Goal: Book appointment/travel/reservation

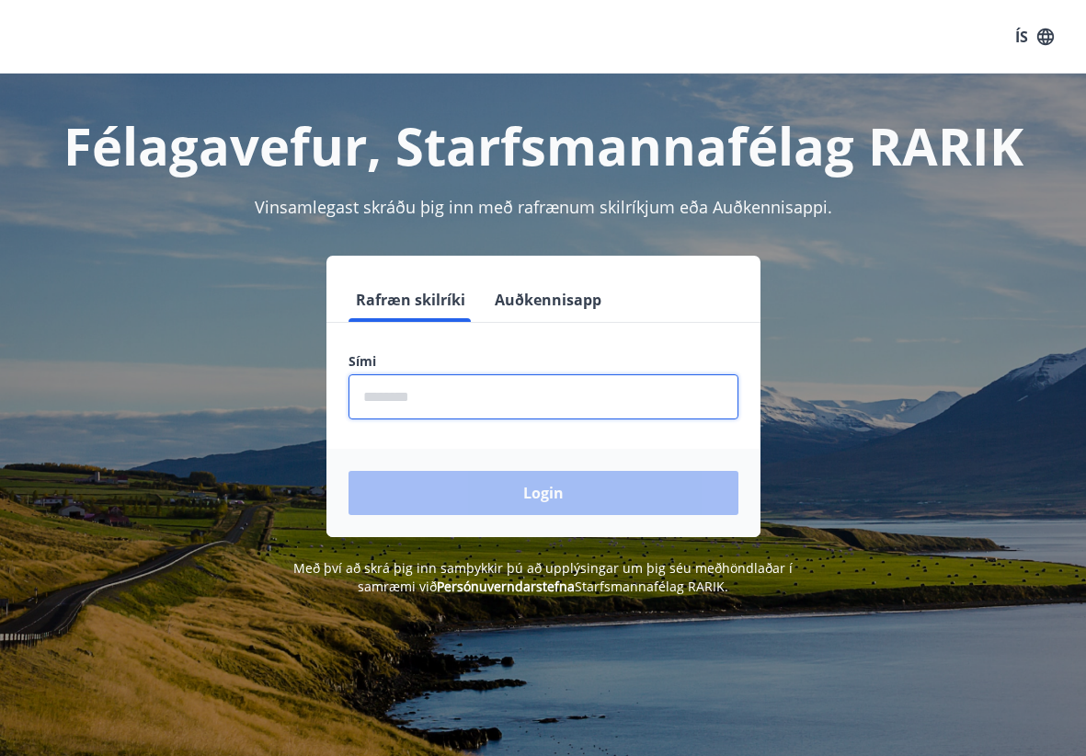
click at [521, 402] on input "phone" at bounding box center [544, 396] width 390 height 45
type input "********"
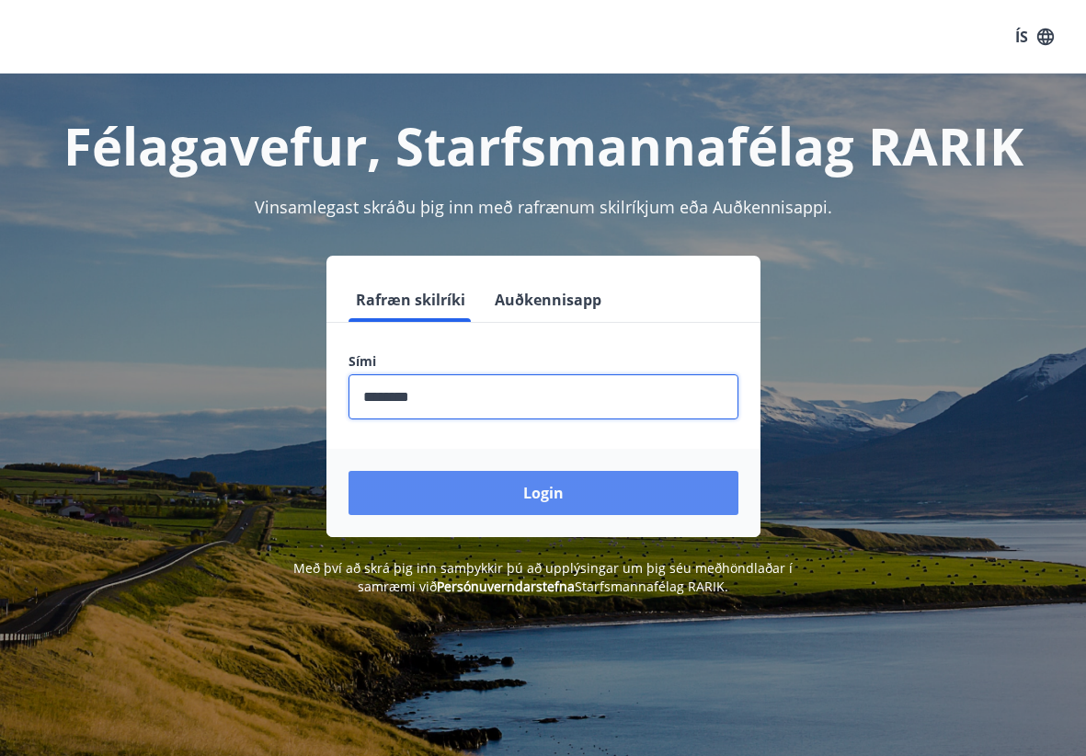
click at [482, 498] on button "Login" at bounding box center [544, 493] width 390 height 44
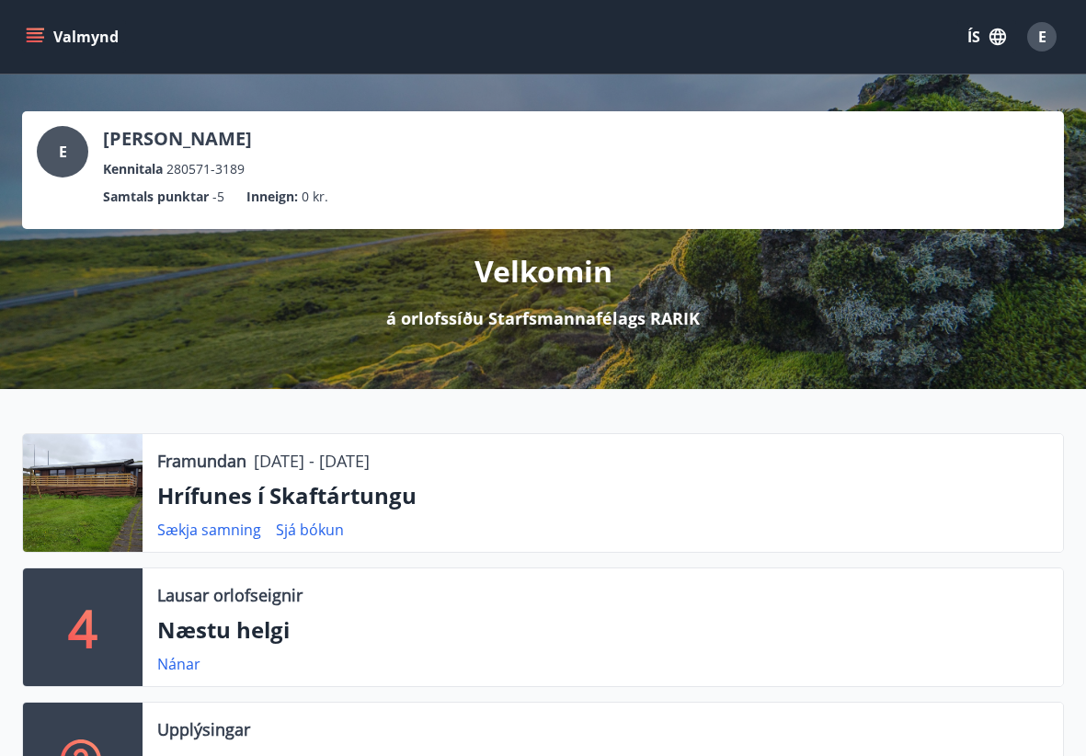
click at [27, 37] on icon "menu" at bounding box center [37, 37] width 20 height 2
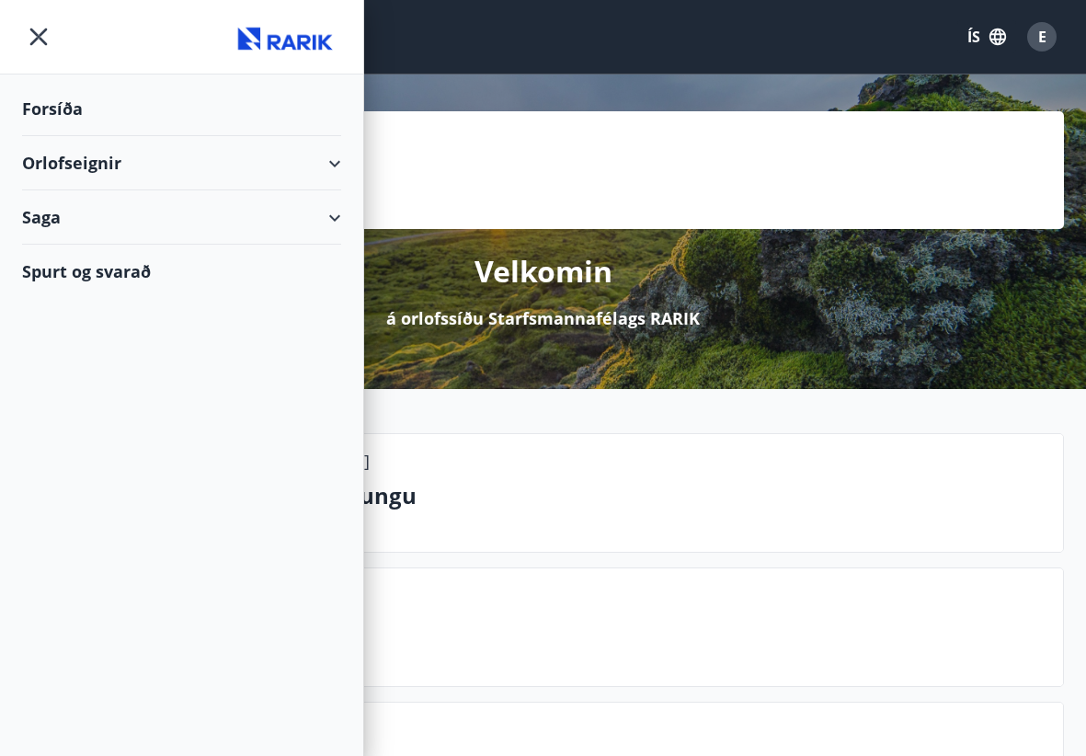
click at [69, 173] on div "Orlofseignir" at bounding box center [181, 163] width 319 height 54
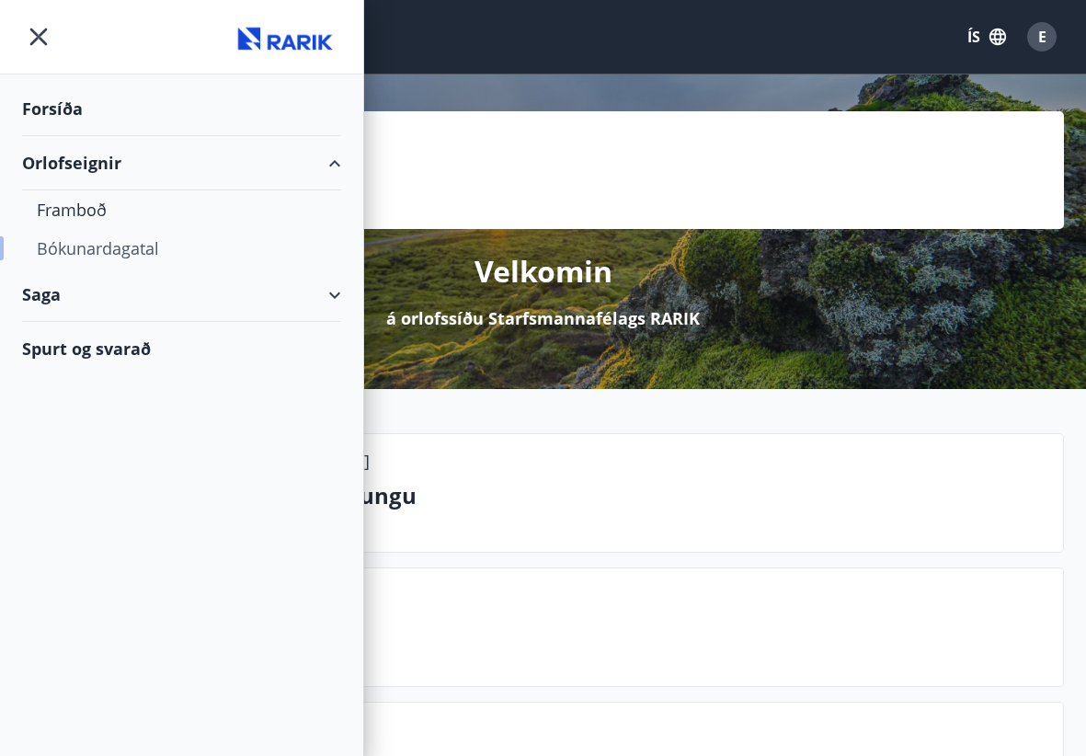
click at [88, 246] on div "Bókunardagatal" at bounding box center [182, 248] width 290 height 39
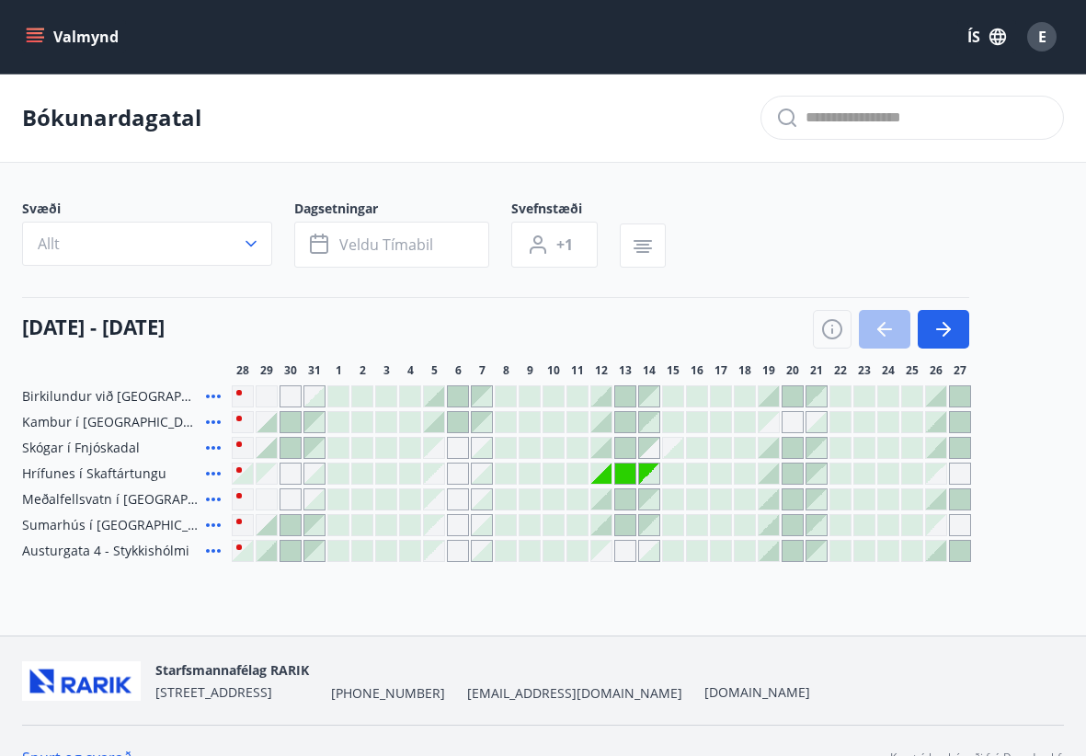
click at [652, 476] on div at bounding box center [649, 474] width 20 height 20
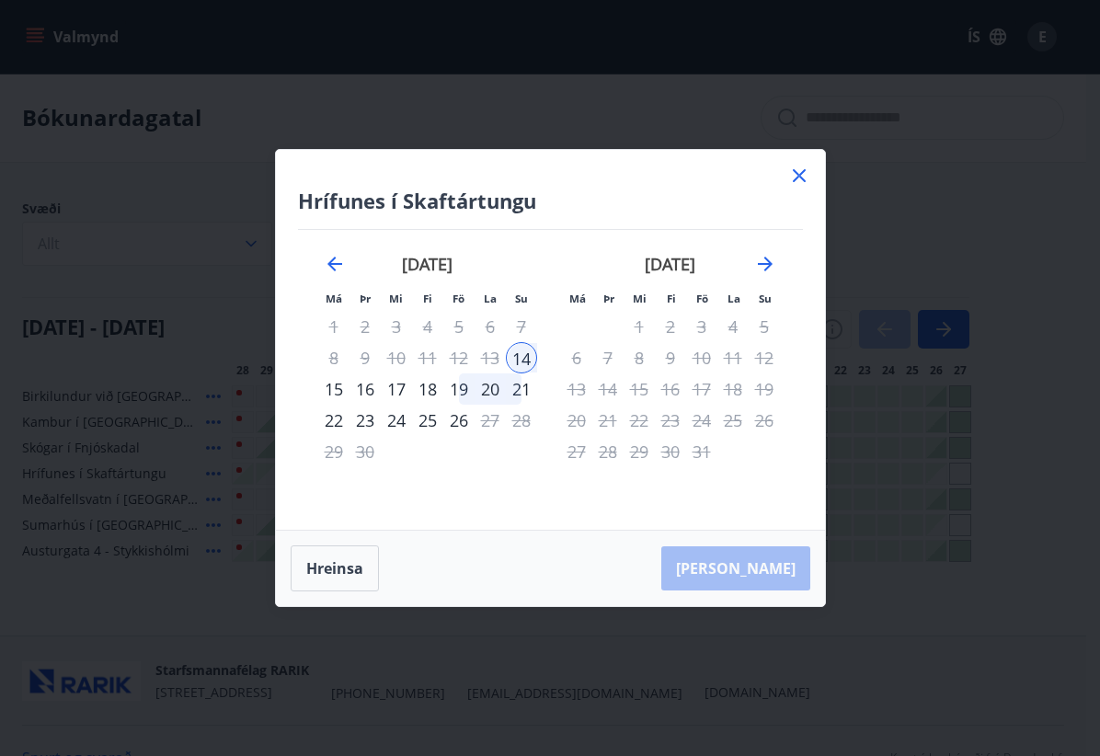
click at [780, 169] on div "Hrífunes í Skaftártungu Má Þr Mi Fi Fö La Su Má Þr Mi Fi Fö La Su [DATE] 1 2 3 …" at bounding box center [550, 340] width 549 height 380
click at [793, 170] on icon at bounding box center [799, 175] width 13 height 13
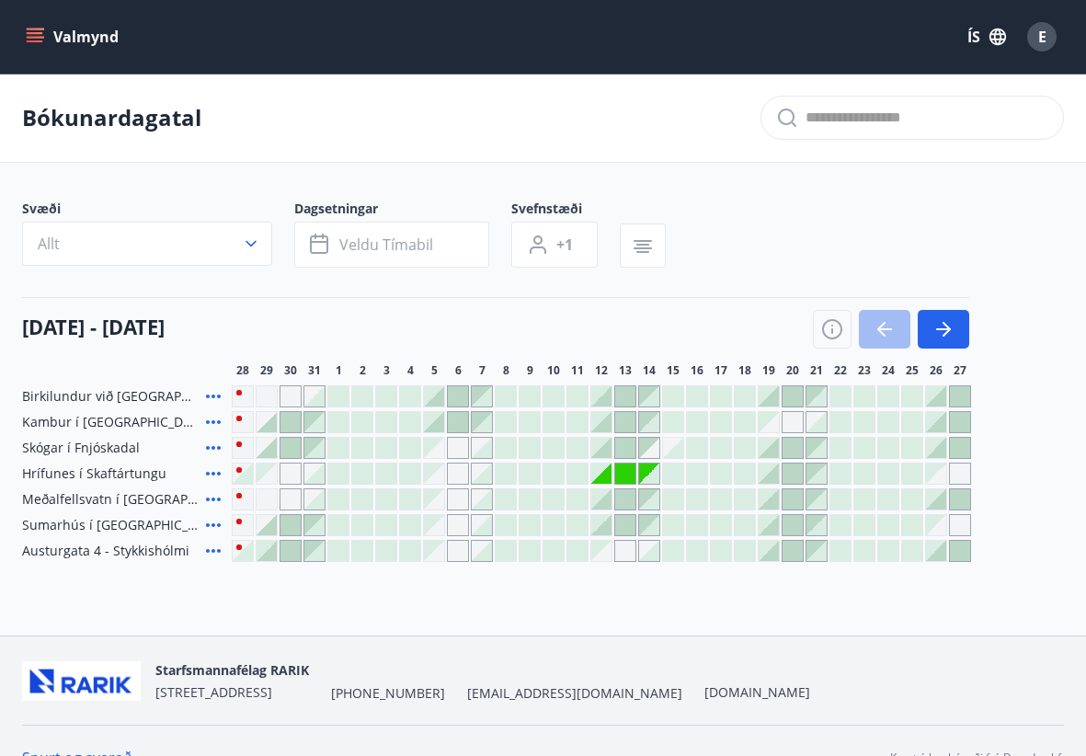
scroll to position [34, 0]
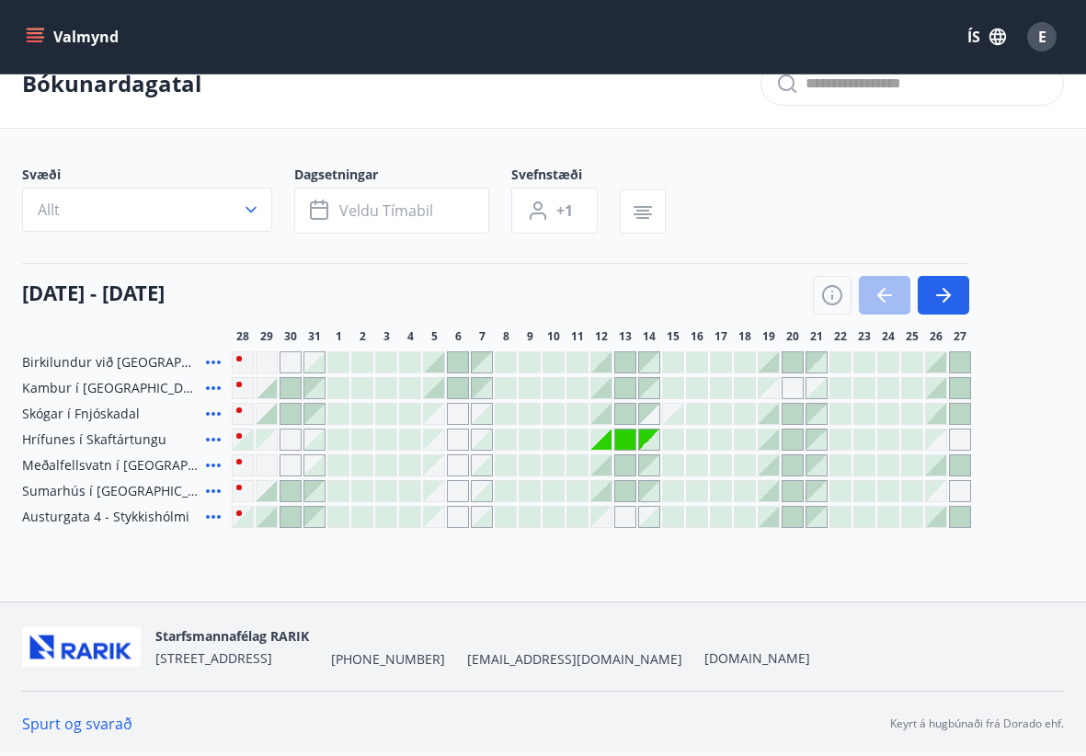
click at [437, 519] on div "Gráir dagar eru ekki bókanlegir" at bounding box center [434, 517] width 20 height 20
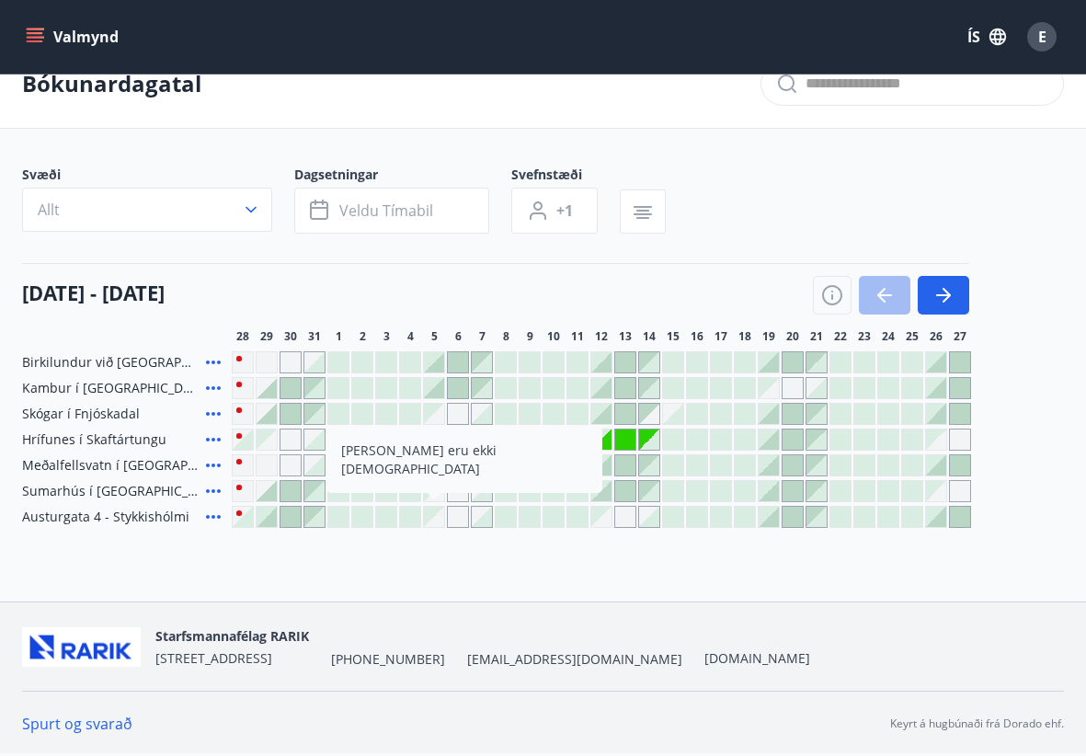
click at [475, 282] on div "[DATE] - [DATE]" at bounding box center [495, 289] width 947 height 52
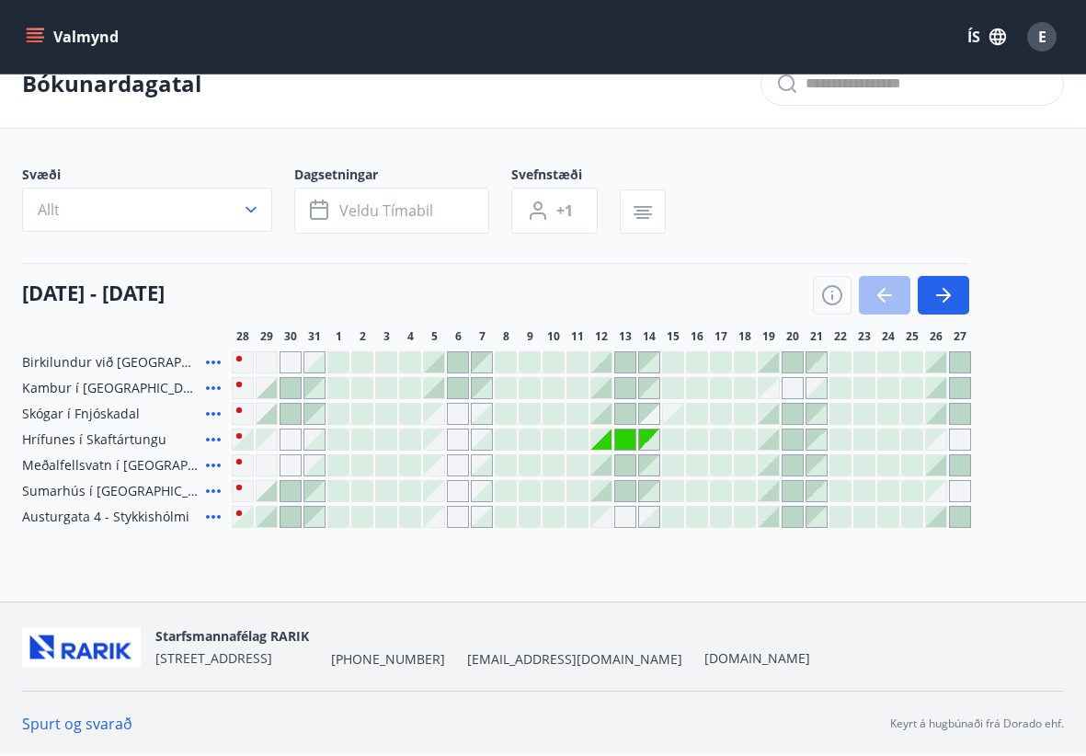
click at [434, 487] on div "Gráir dagar eru ekki bókanlegir" at bounding box center [434, 491] width 20 height 20
click at [410, 488] on div at bounding box center [410, 491] width 20 height 20
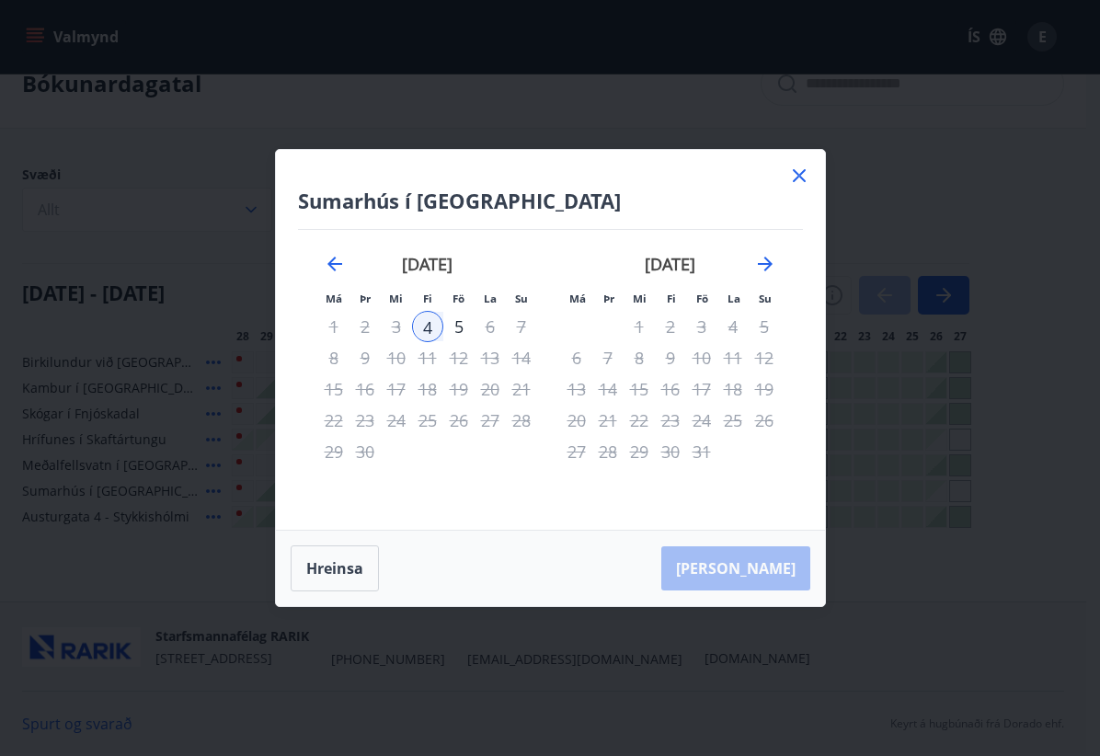
click at [805, 181] on icon at bounding box center [799, 175] width 13 height 13
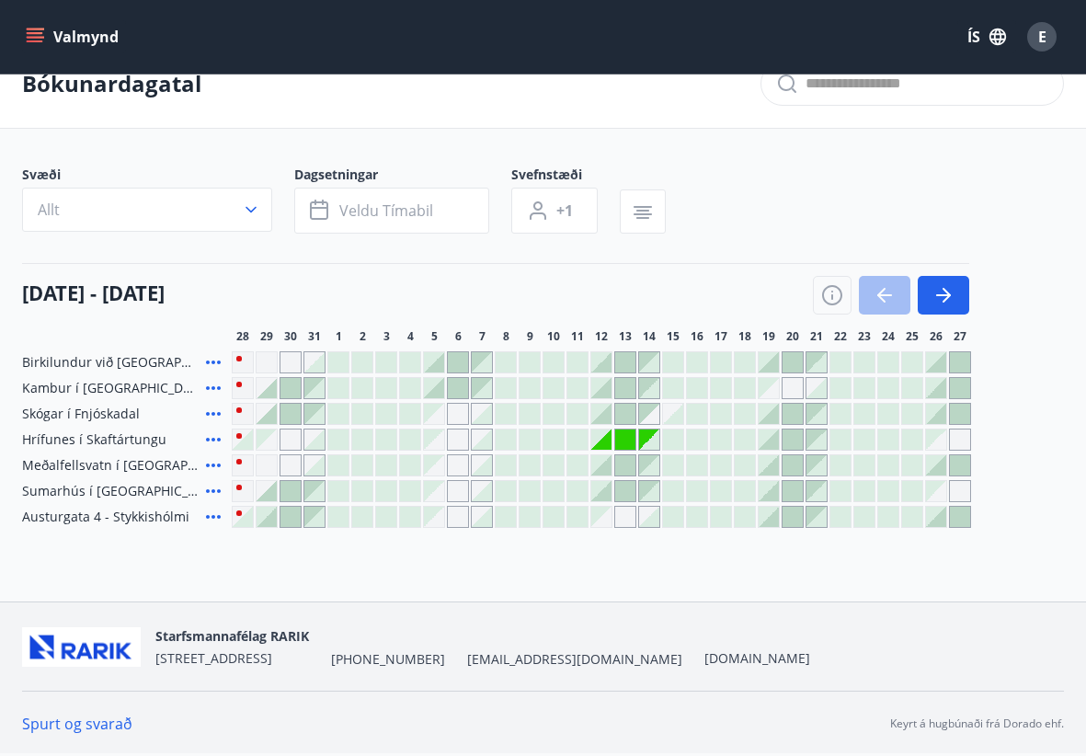
scroll to position [33, 0]
click at [403, 518] on div at bounding box center [410, 518] width 20 height 20
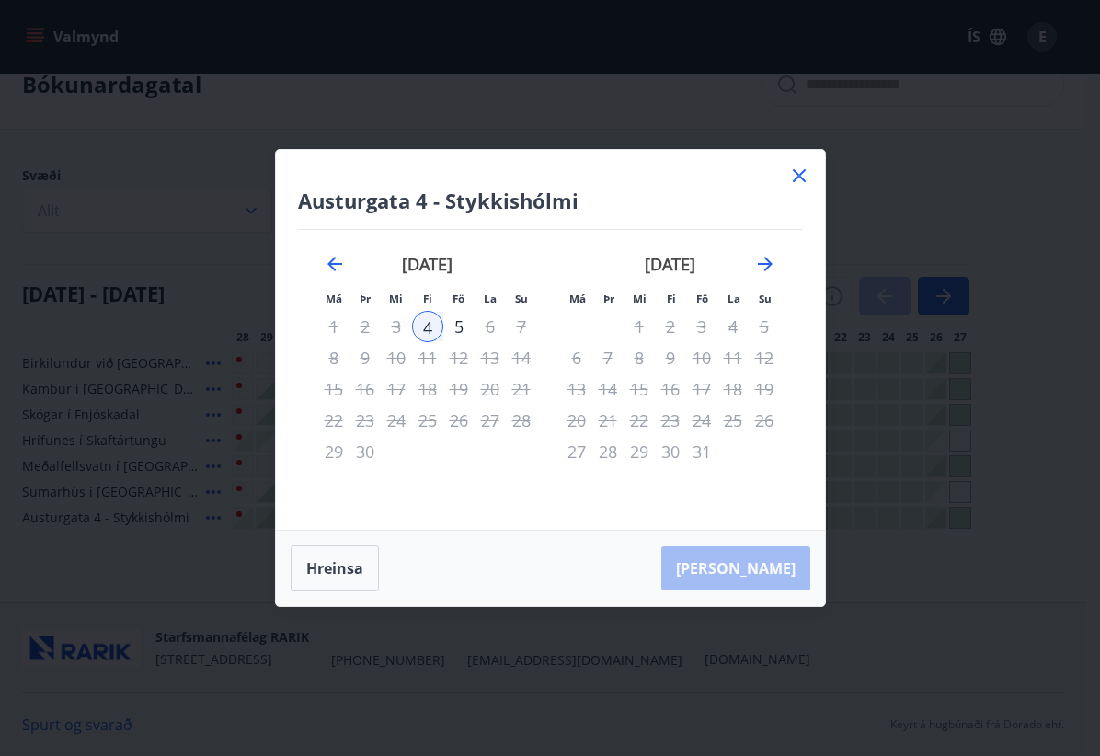
click at [807, 180] on icon at bounding box center [799, 176] width 22 height 22
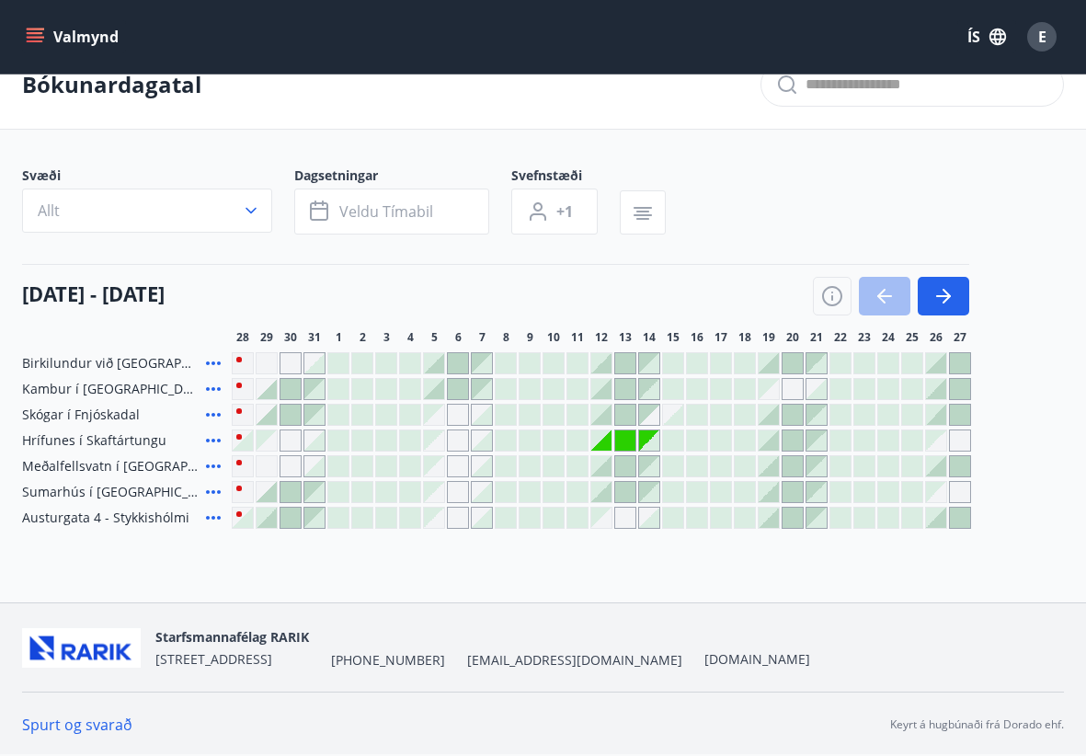
click at [521, 510] on div at bounding box center [530, 518] width 20 height 20
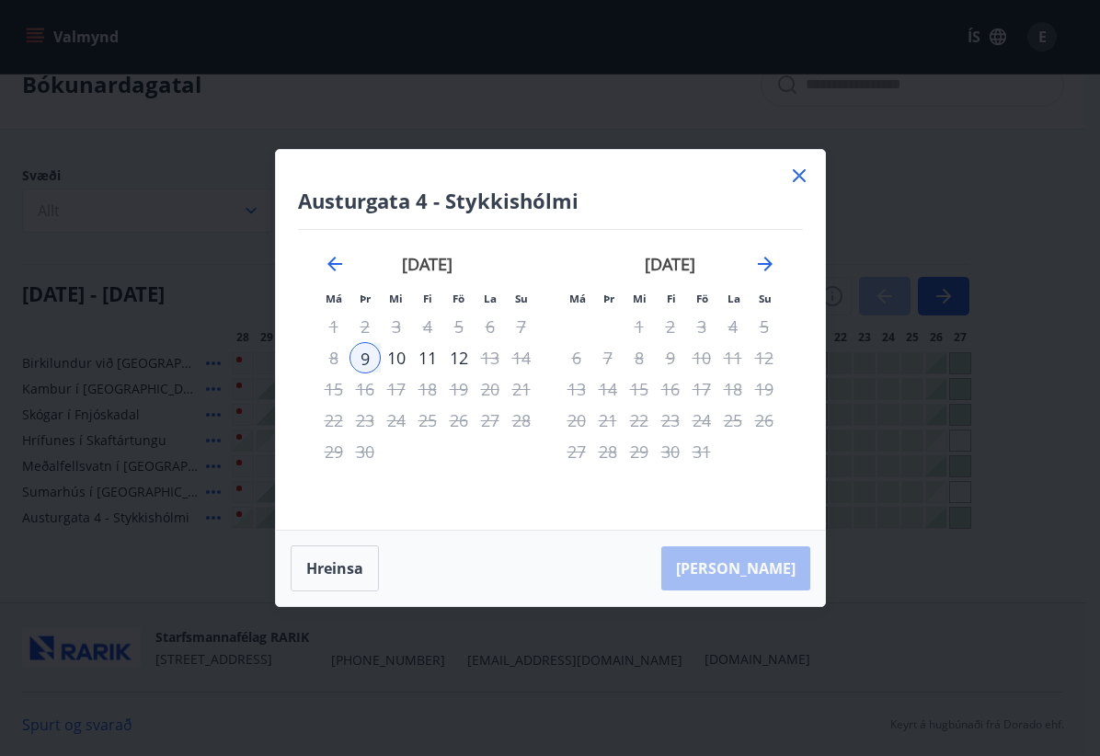
click at [795, 174] on icon at bounding box center [799, 176] width 22 height 22
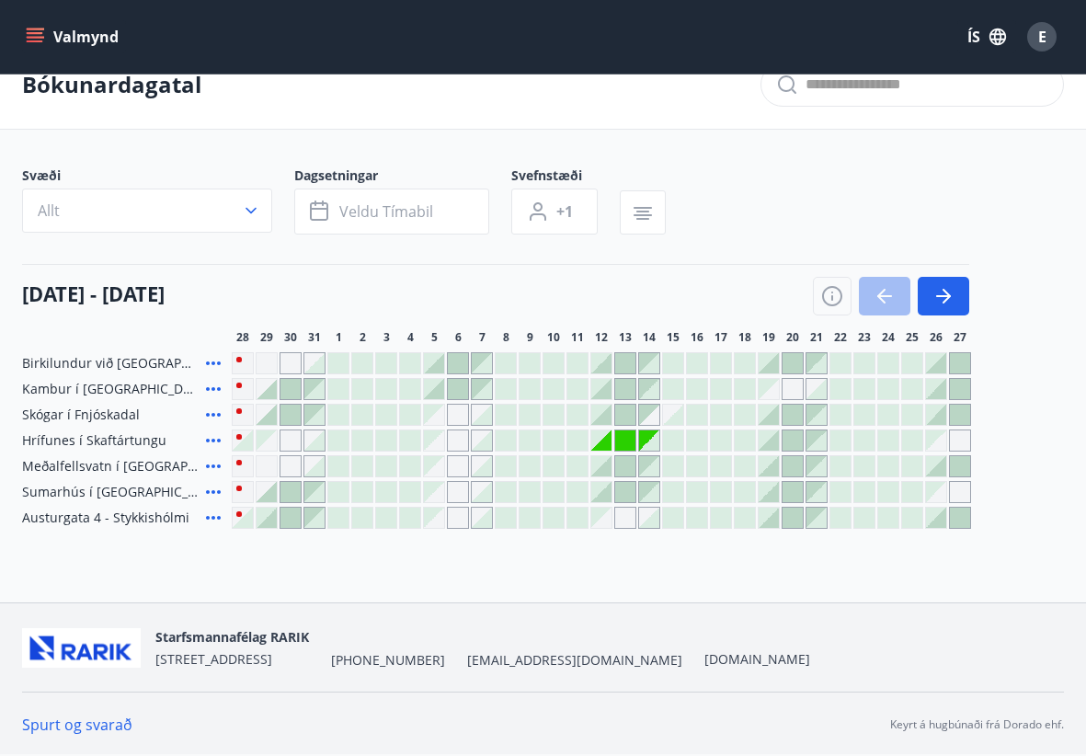
click at [316, 416] on div at bounding box center [314, 415] width 20 height 20
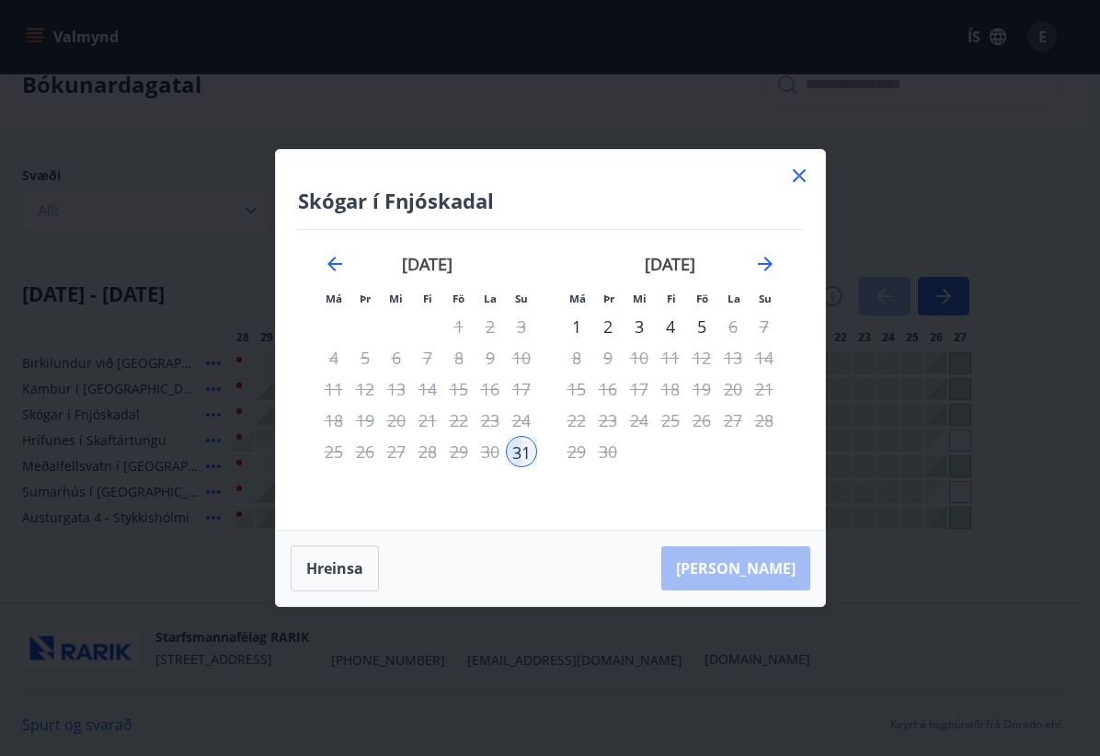
click at [634, 324] on div "3" at bounding box center [639, 326] width 31 height 31
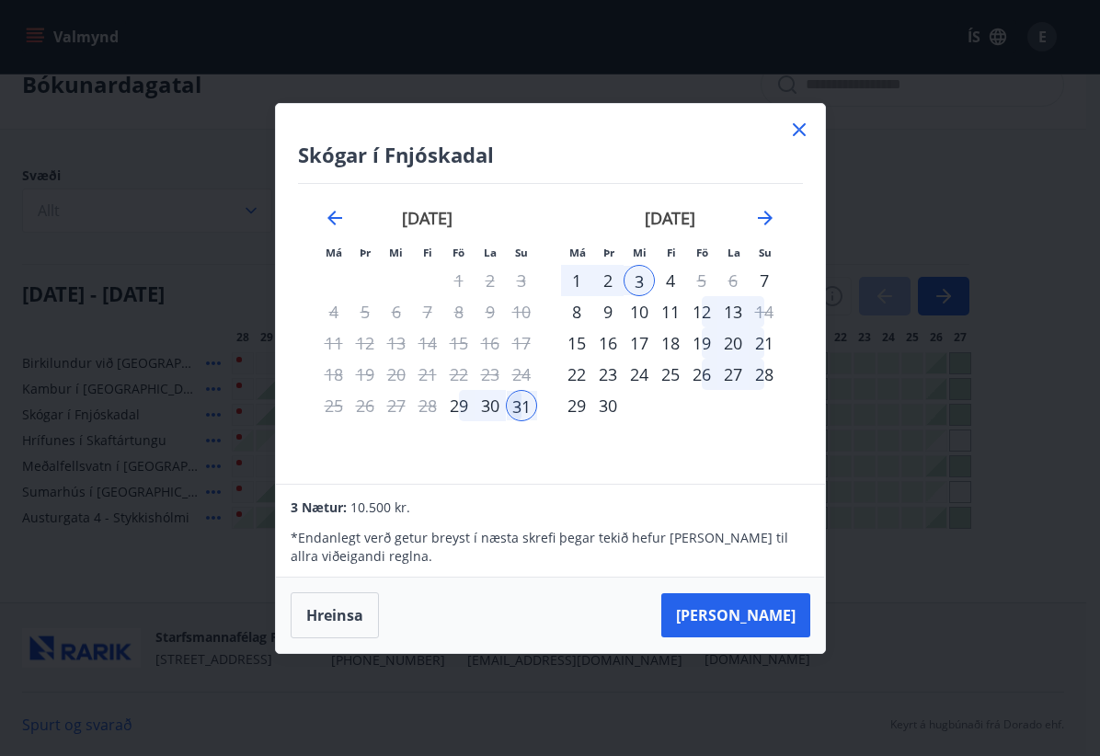
drag, startPoint x: 788, startPoint y: 121, endPoint x: 620, endPoint y: 424, distance: 346.3
click at [620, 424] on div "Skógar í Fnjóskadal Má Þr Mi Fi Fö La Su Má Þr Mi Fi Fö La Su [DATE] 1 2 3 4 5 …" at bounding box center [550, 294] width 549 height 380
click at [801, 133] on icon at bounding box center [799, 130] width 22 height 22
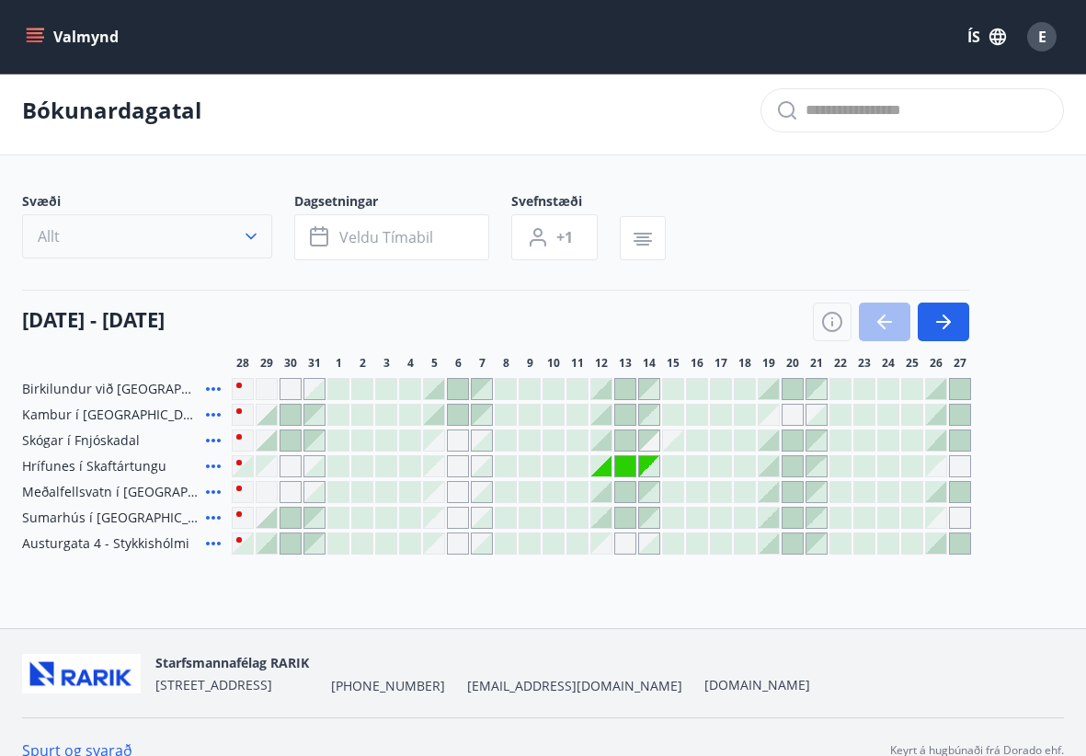
scroll to position [0, 0]
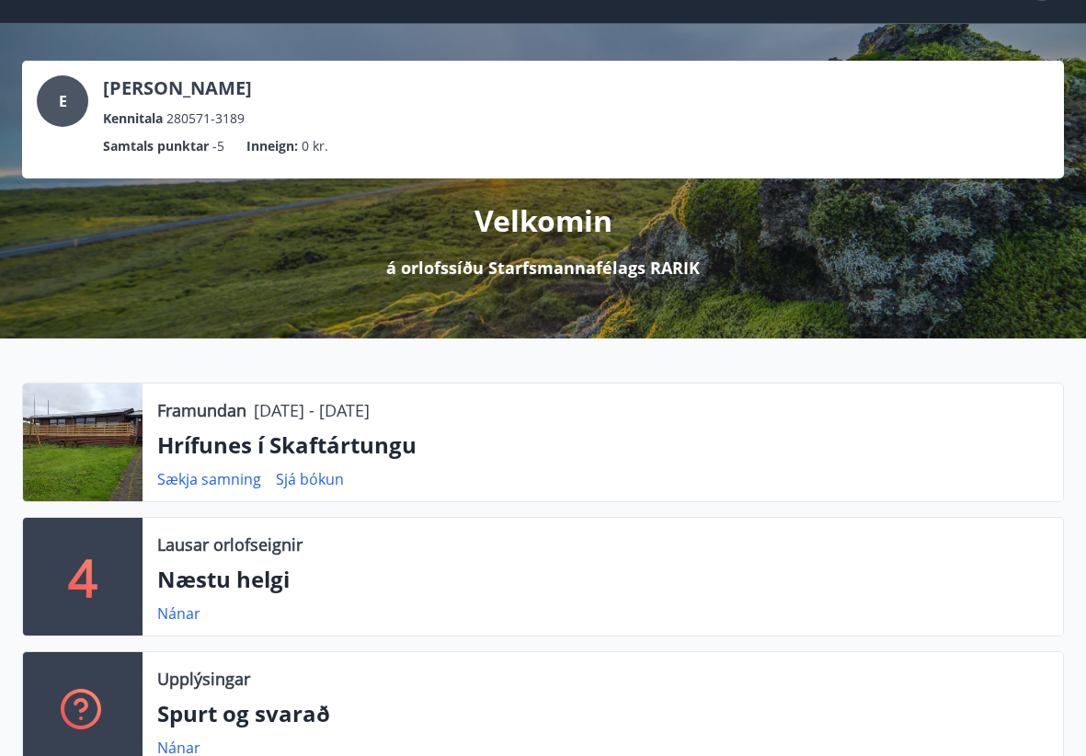
scroll to position [143, 0]
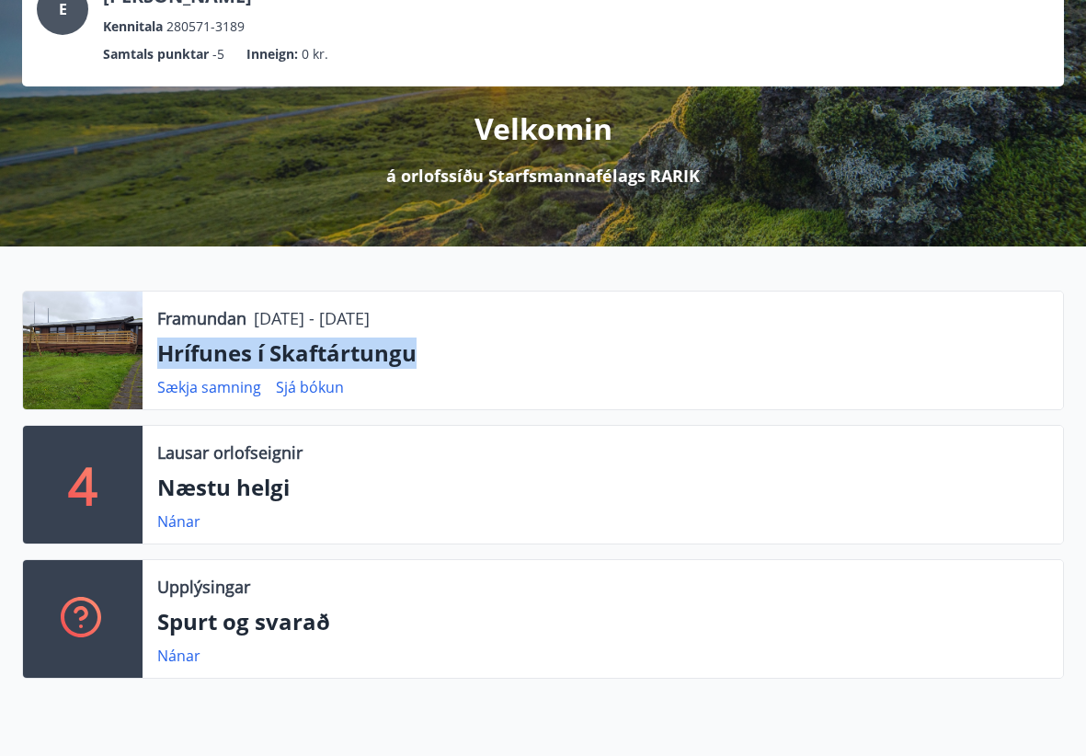
drag, startPoint x: 421, startPoint y: 356, endPoint x: 145, endPoint y: 365, distance: 276.1
click at [145, 365] on div "Framundan [DATE] - [DATE] Hrífunes í Skaftártungu Sækja samning Sjá bókun" at bounding box center [603, 351] width 921 height 118
click at [546, 342] on p "Hrífunes í Skaftártungu" at bounding box center [602, 353] width 891 height 31
click at [495, 391] on div "Sækja samning Sjá bókun" at bounding box center [602, 387] width 891 height 22
drag, startPoint x: 257, startPoint y: 322, endPoint x: 448, endPoint y: 323, distance: 191.3
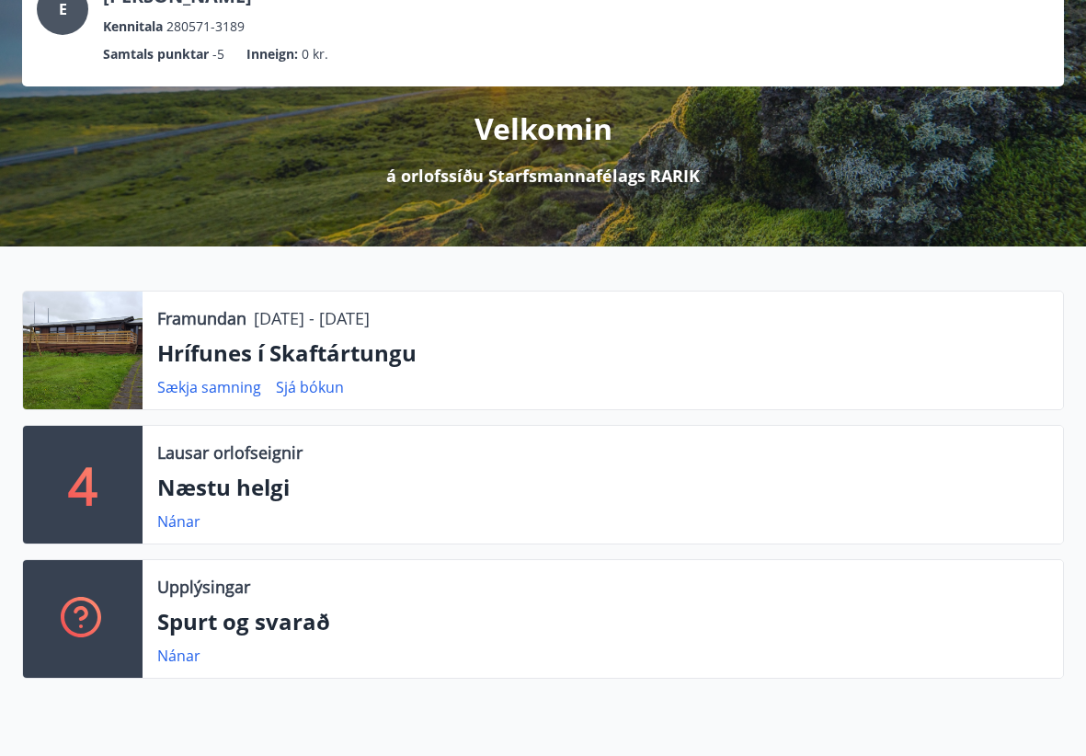
click at [448, 323] on div "Framundan [DATE] - [DATE]" at bounding box center [602, 318] width 891 height 24
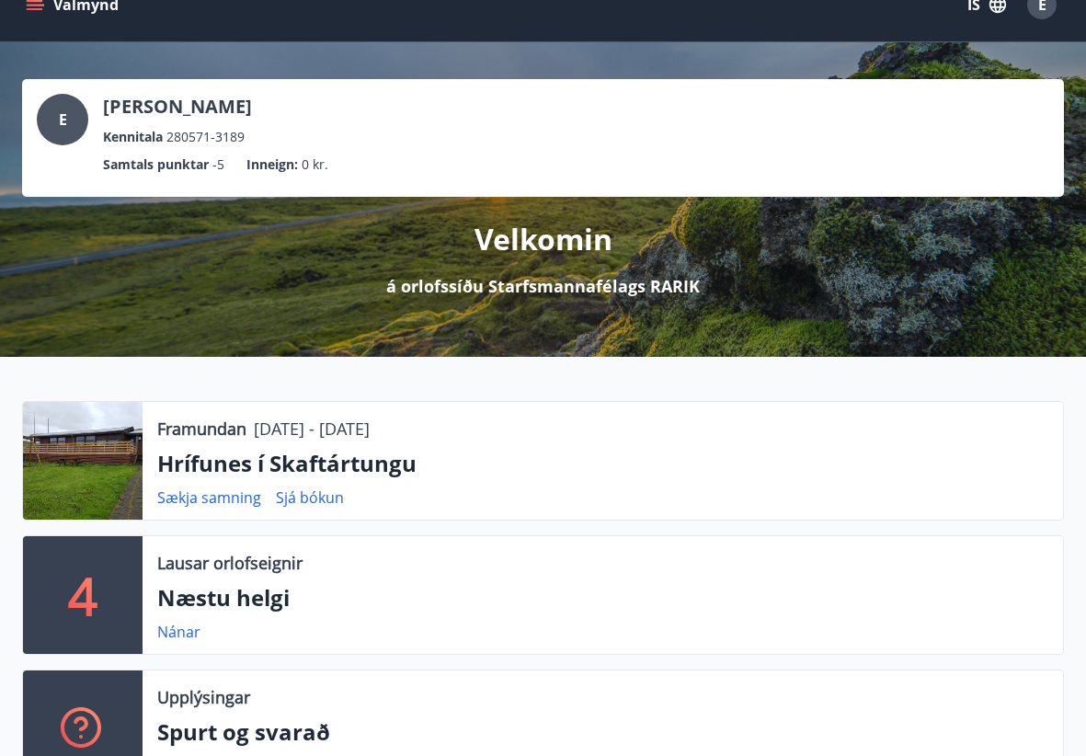
scroll to position [0, 0]
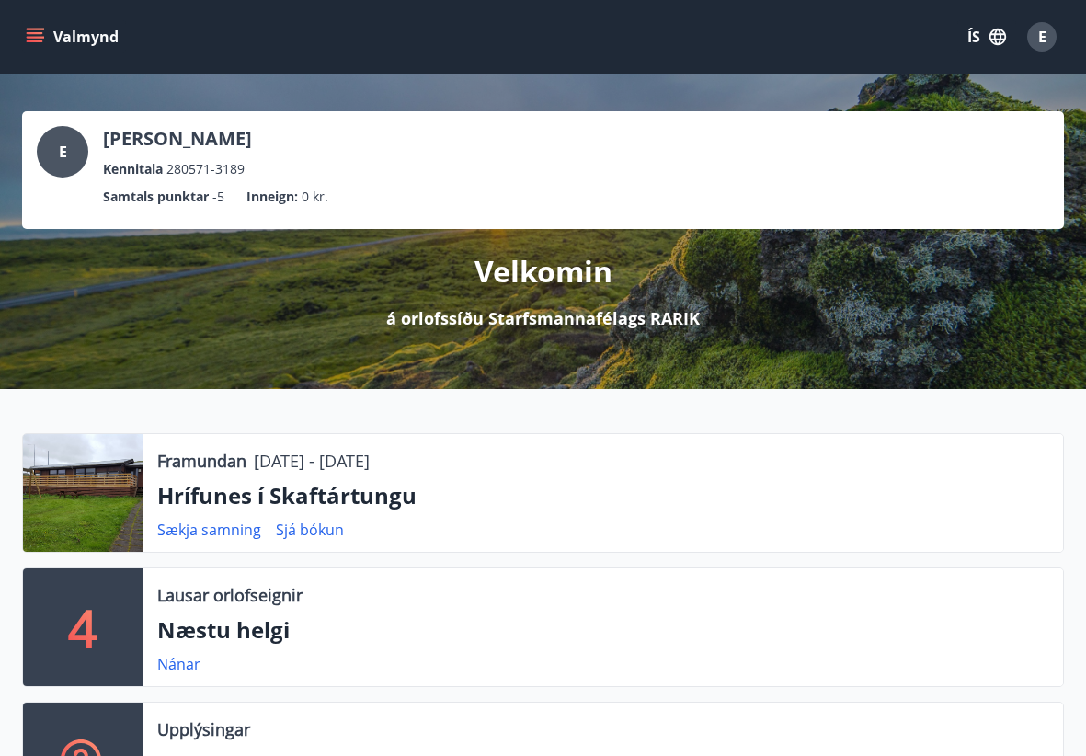
click at [40, 38] on icon "menu" at bounding box center [37, 37] width 20 height 2
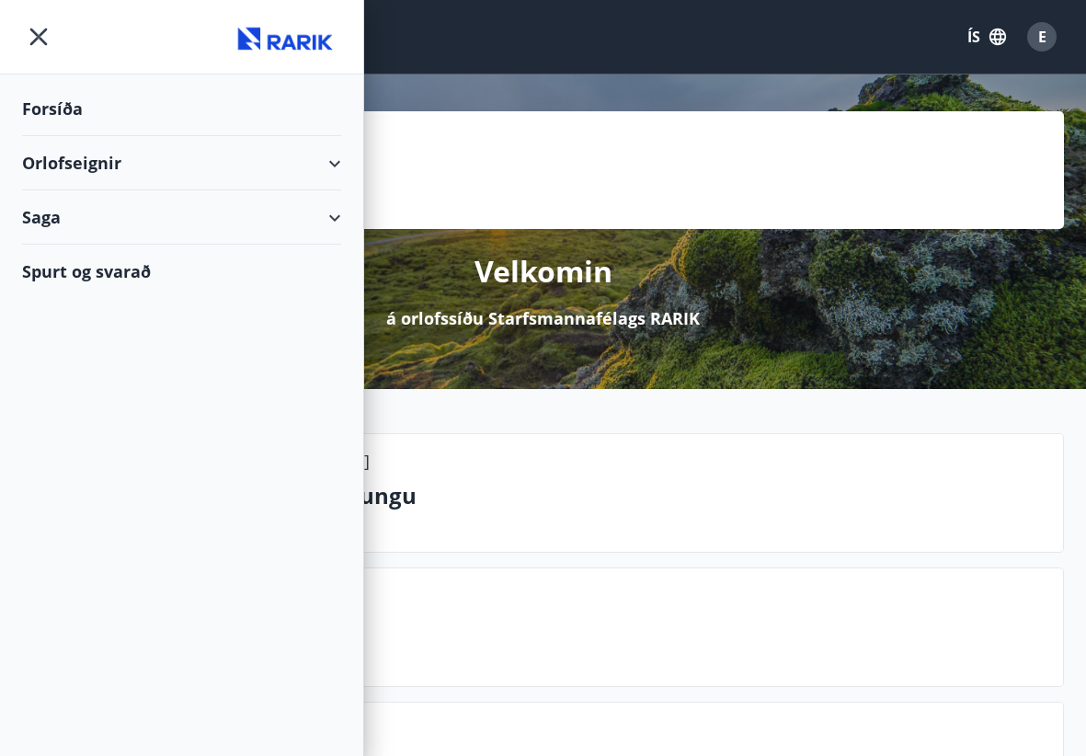
click at [116, 165] on div "Orlofseignir" at bounding box center [181, 163] width 319 height 54
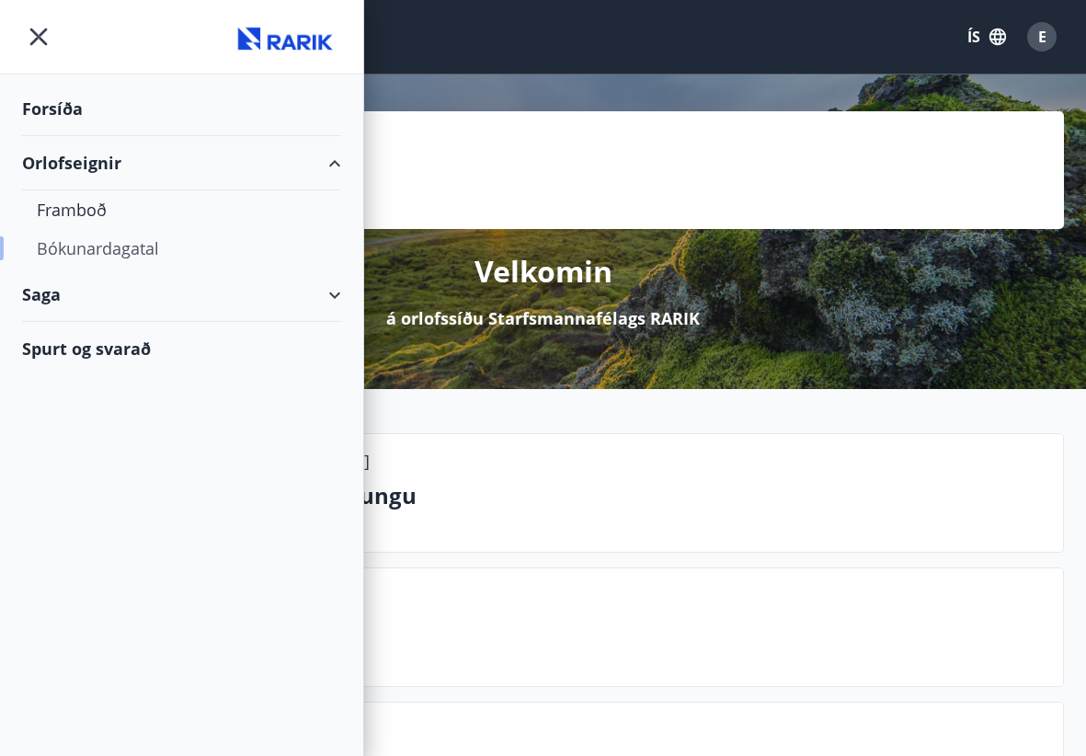
click at [64, 243] on div "Bókunardagatal" at bounding box center [182, 248] width 290 height 39
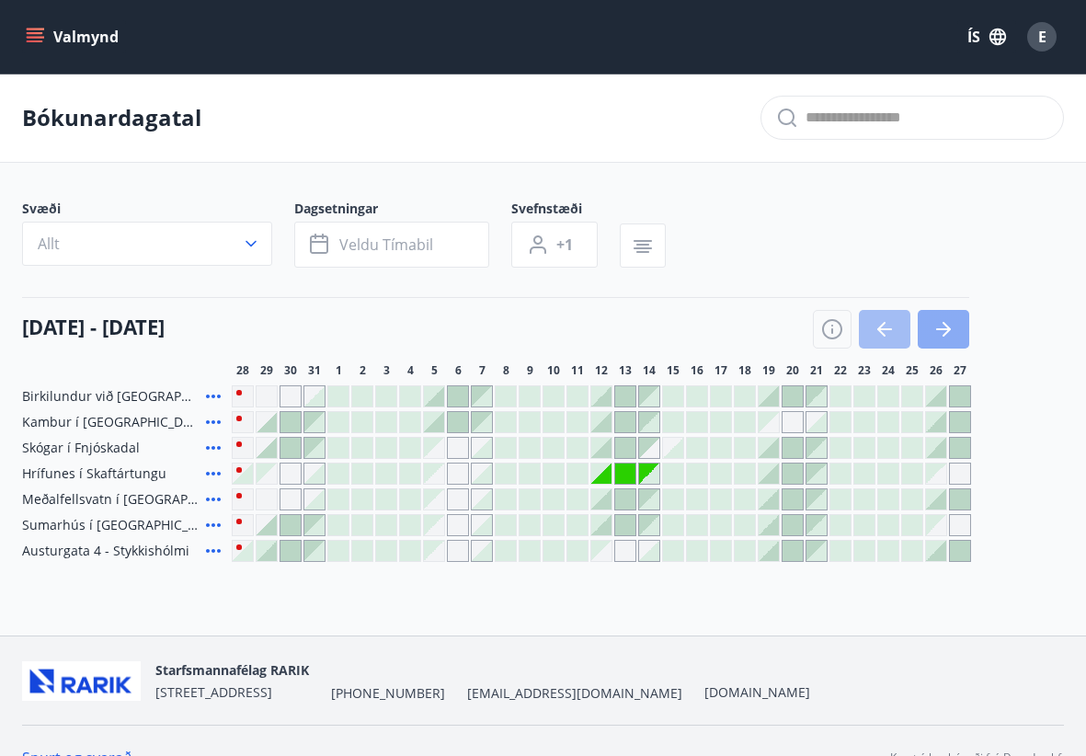
click at [952, 330] on icon "button" at bounding box center [944, 329] width 22 height 22
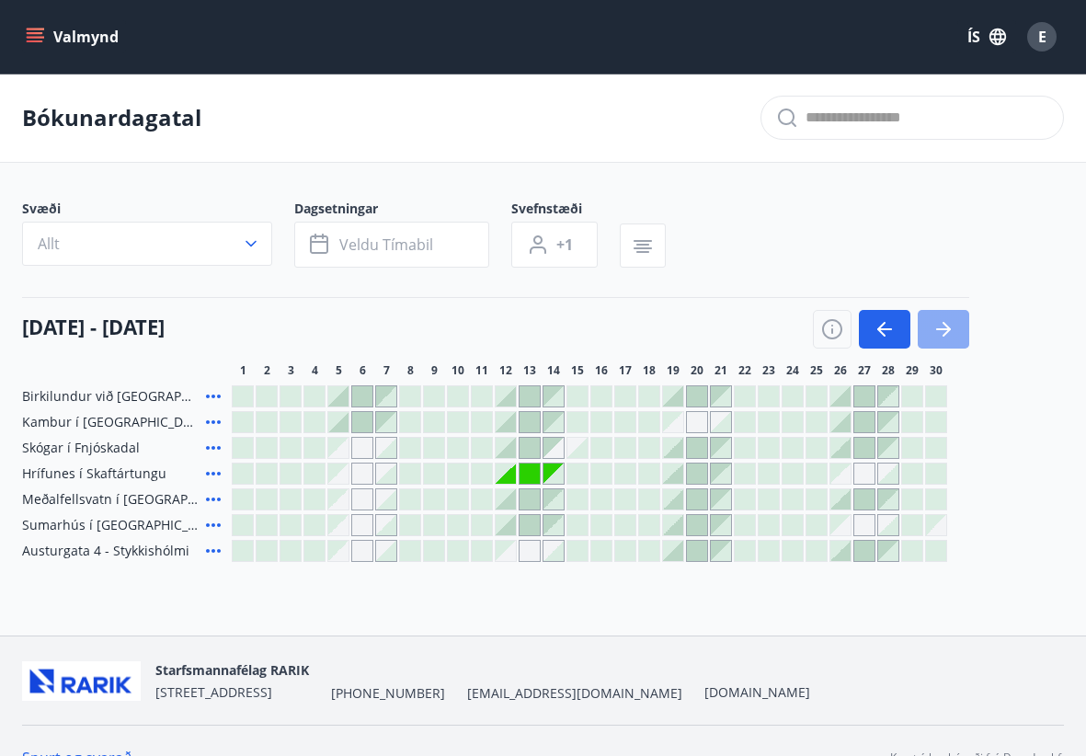
click at [941, 332] on icon "button" at bounding box center [944, 329] width 22 height 22
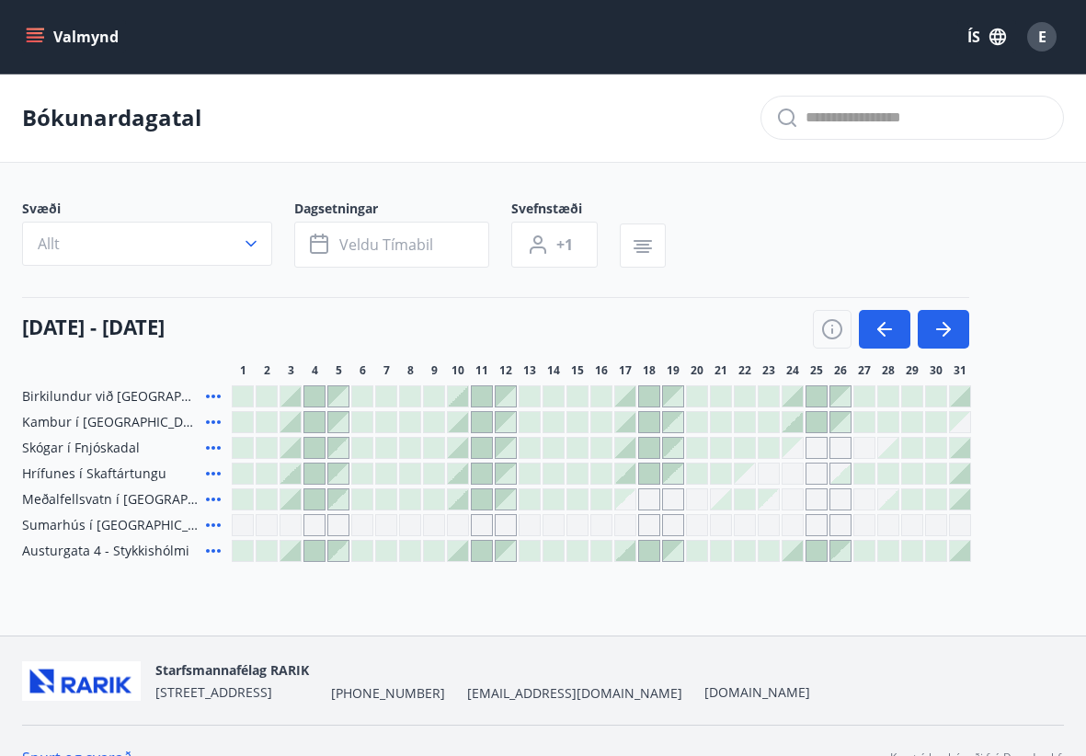
click at [455, 493] on div at bounding box center [458, 499] width 20 height 20
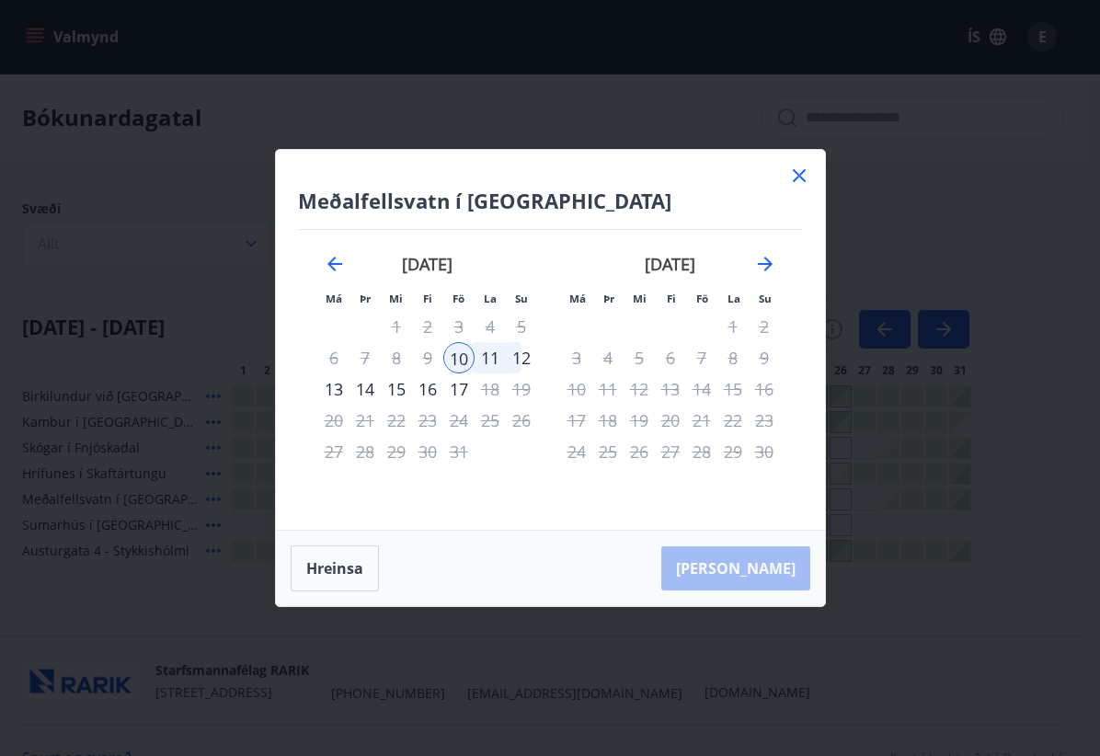
click at [793, 169] on icon at bounding box center [799, 176] width 22 height 22
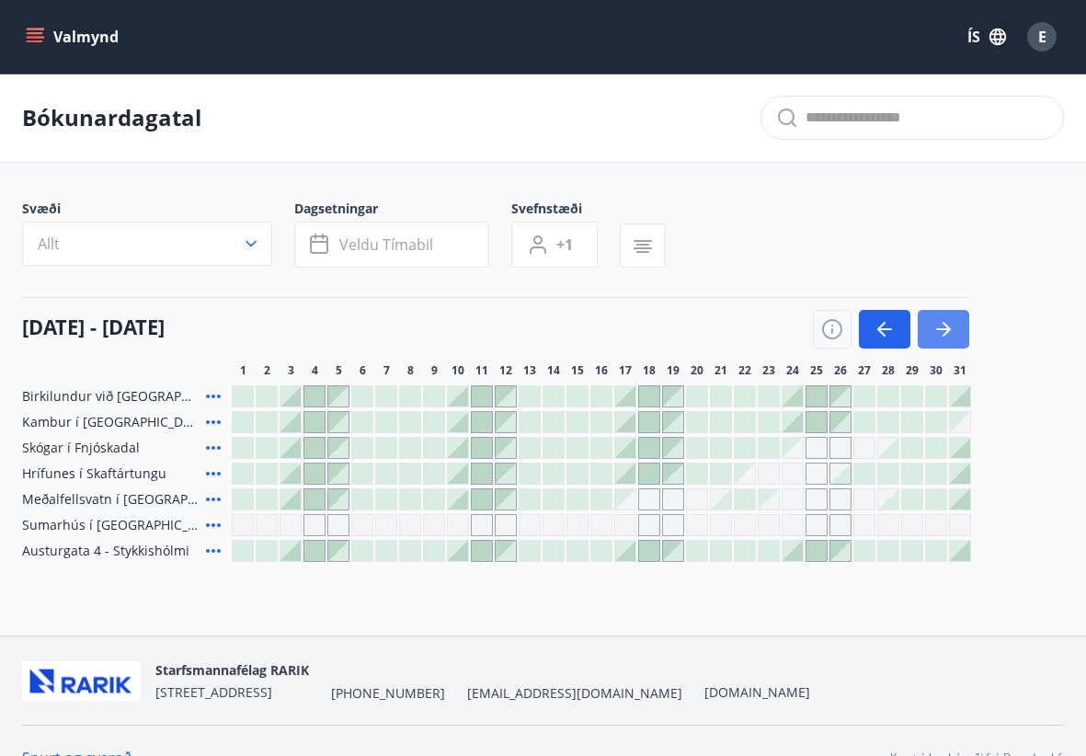
click at [931, 317] on button "button" at bounding box center [944, 329] width 52 height 39
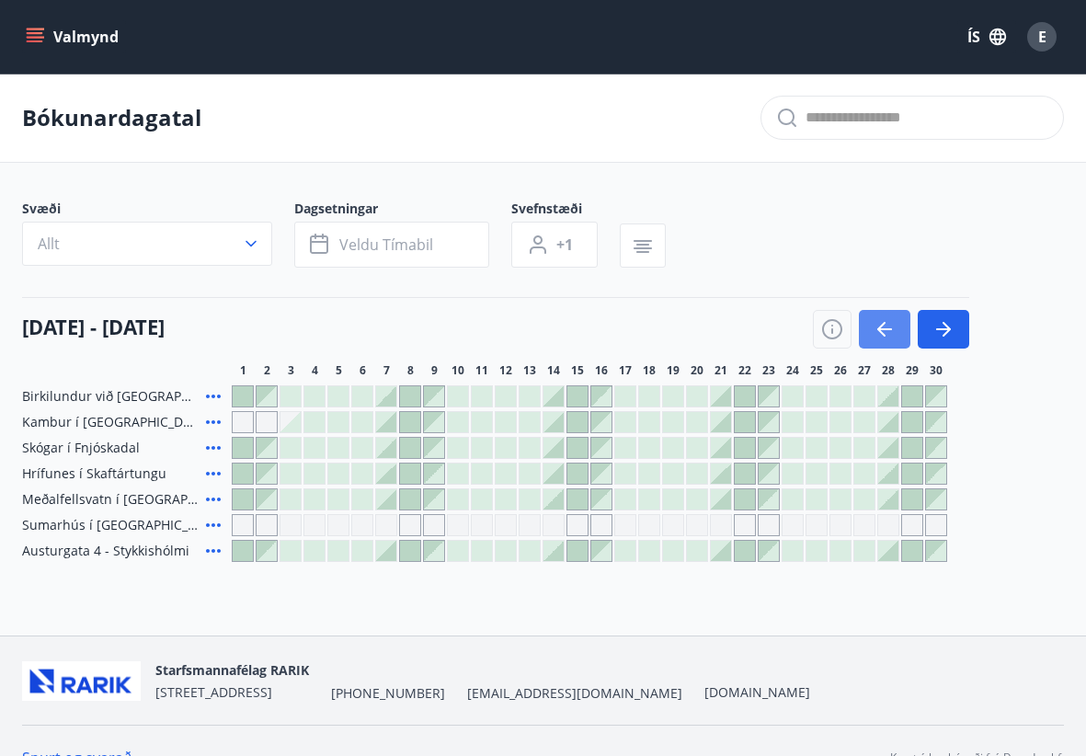
click at [884, 329] on icon "button" at bounding box center [884, 329] width 15 height 2
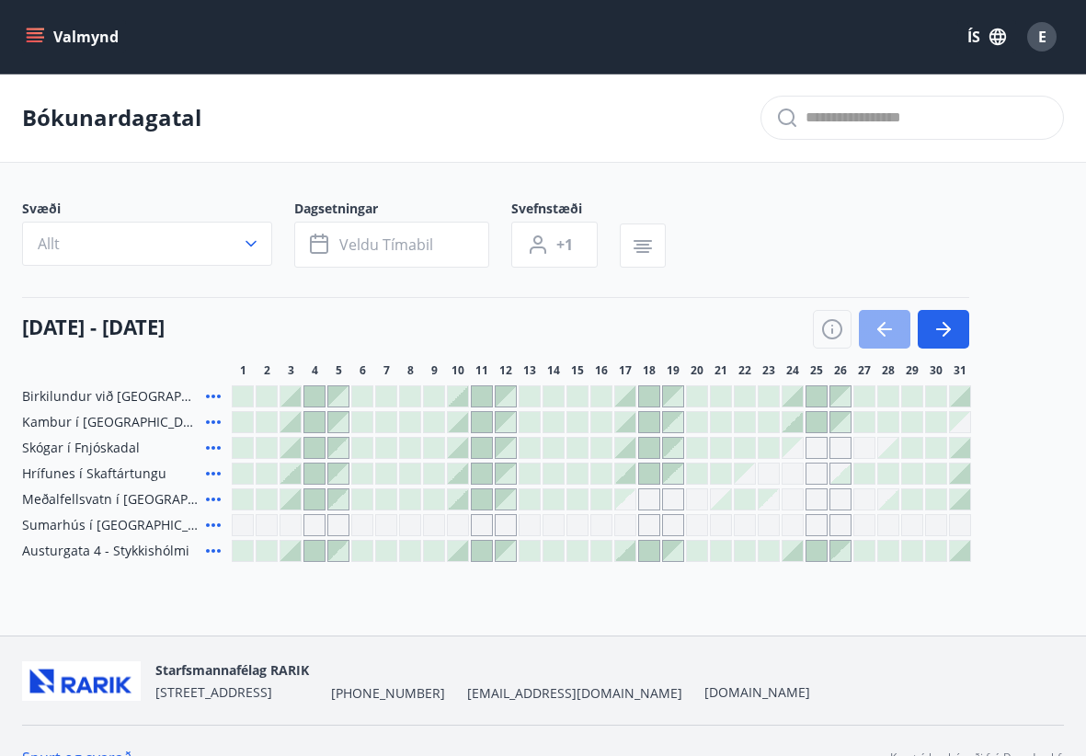
click at [884, 329] on icon "button" at bounding box center [884, 329] width 15 height 2
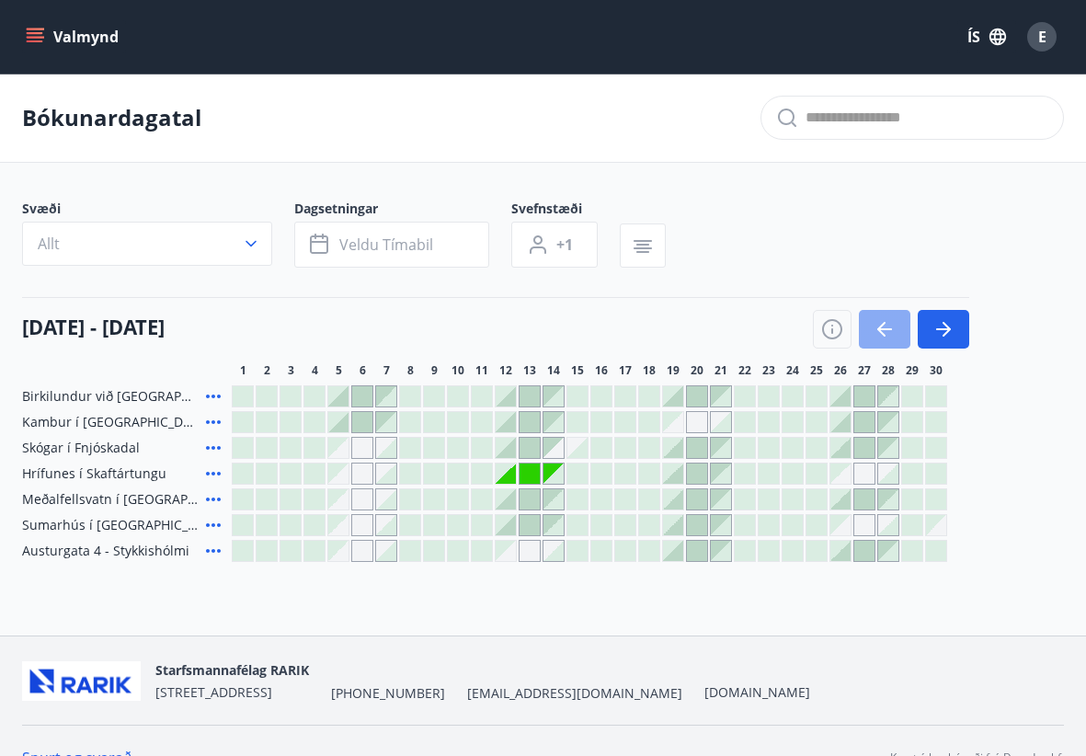
click at [884, 329] on icon "button" at bounding box center [884, 329] width 15 height 2
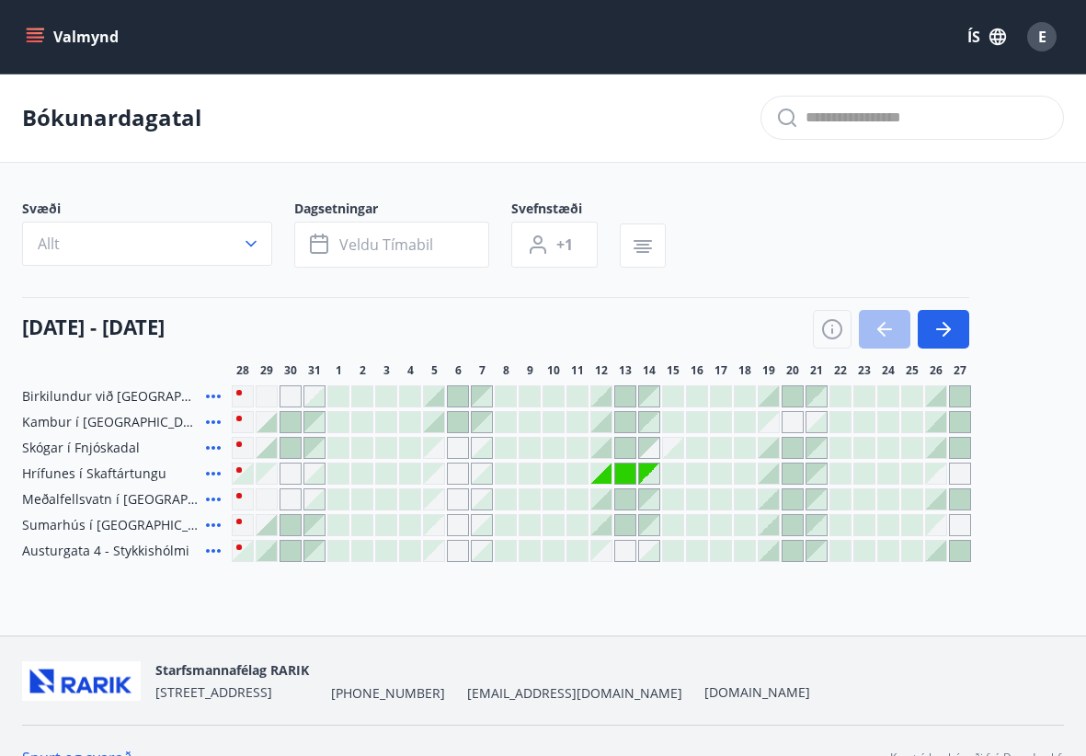
click at [938, 400] on div at bounding box center [936, 396] width 20 height 20
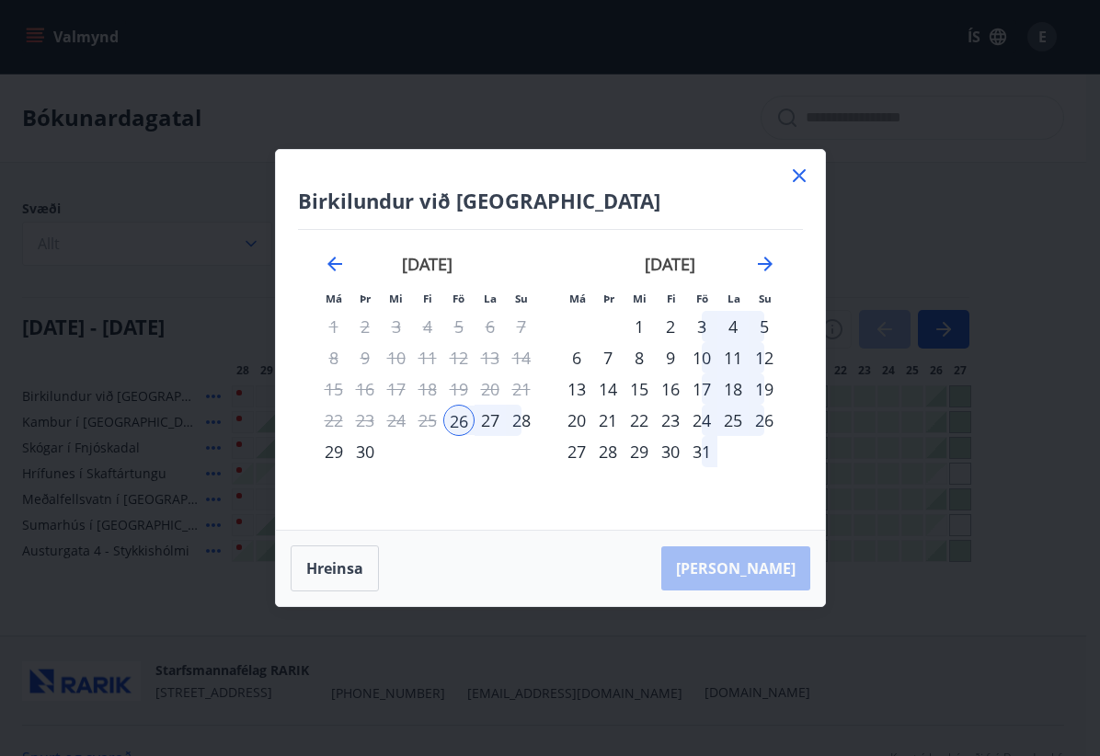
click at [801, 181] on icon at bounding box center [799, 176] width 22 height 22
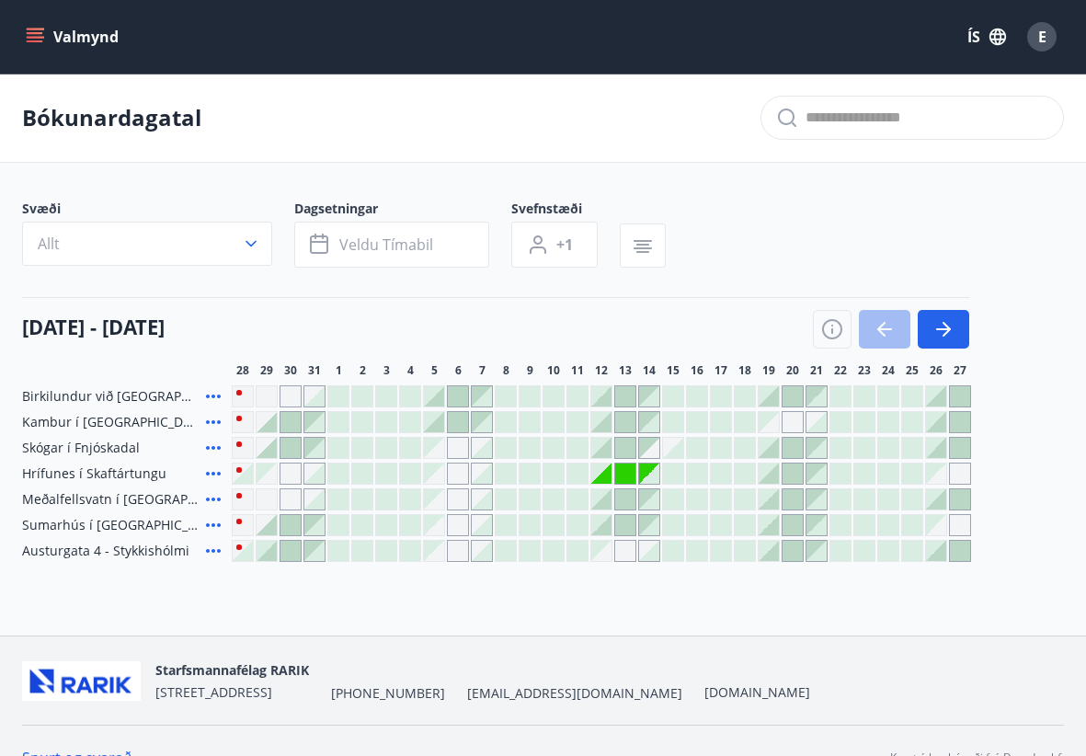
click at [936, 349] on div "[DATE] - [DATE] 29 30 31 1 2 3 4 5 6 7 8 9 10 11 12 13 14 15 16 17 18 19 20 21 …" at bounding box center [543, 337] width 1042 height 81
click at [940, 342] on button "button" at bounding box center [944, 329] width 52 height 39
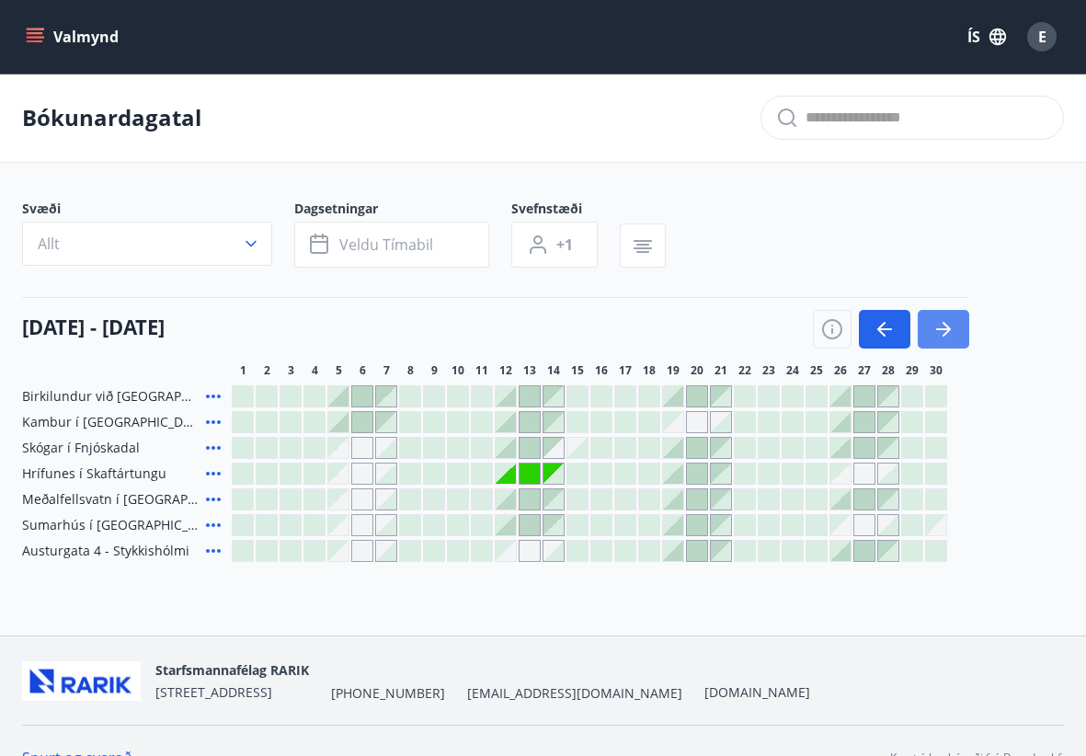
click at [940, 342] on button "button" at bounding box center [944, 329] width 52 height 39
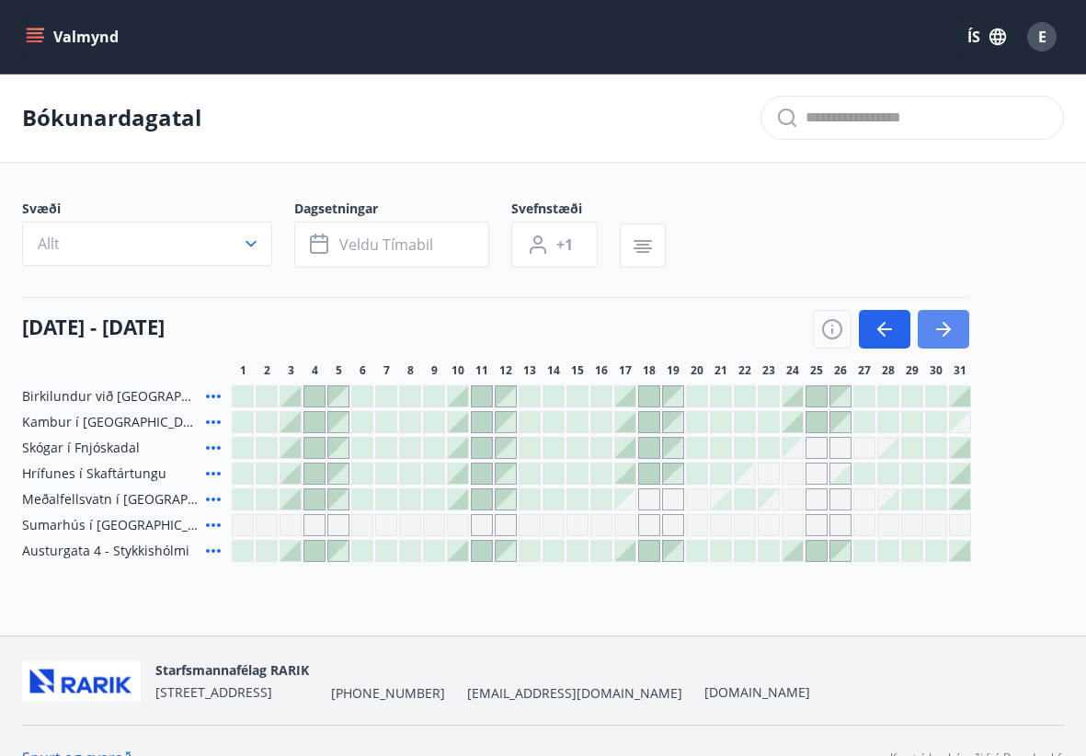
click at [940, 340] on button "button" at bounding box center [944, 329] width 52 height 39
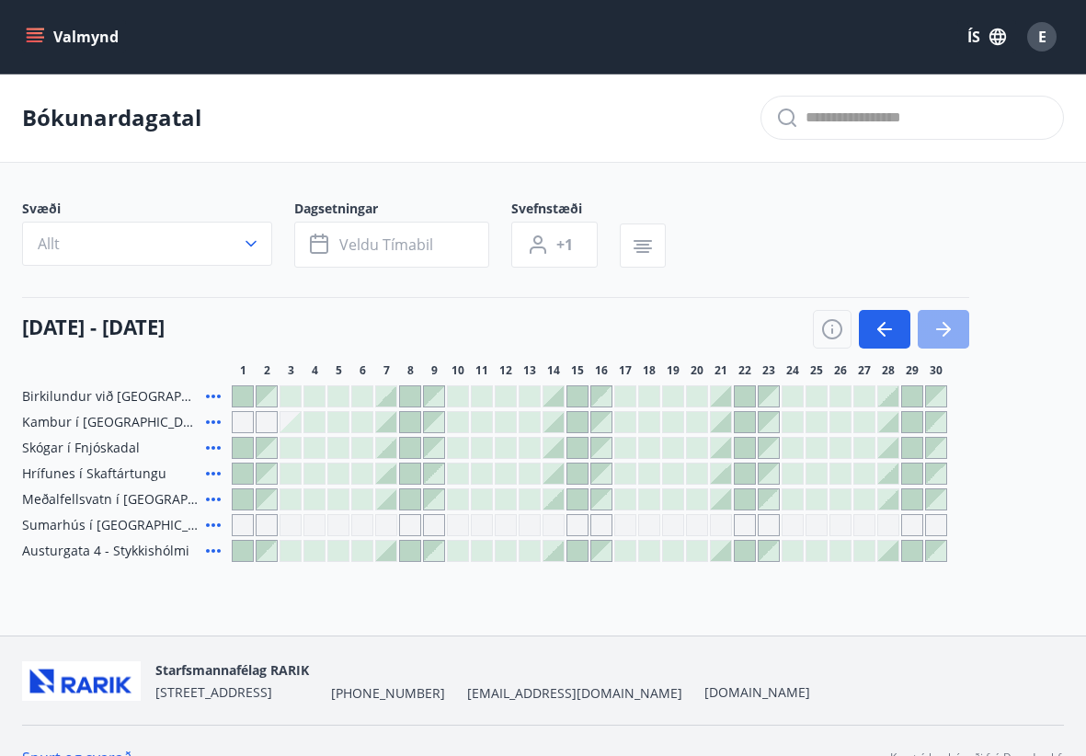
click at [940, 340] on button "button" at bounding box center [944, 329] width 52 height 39
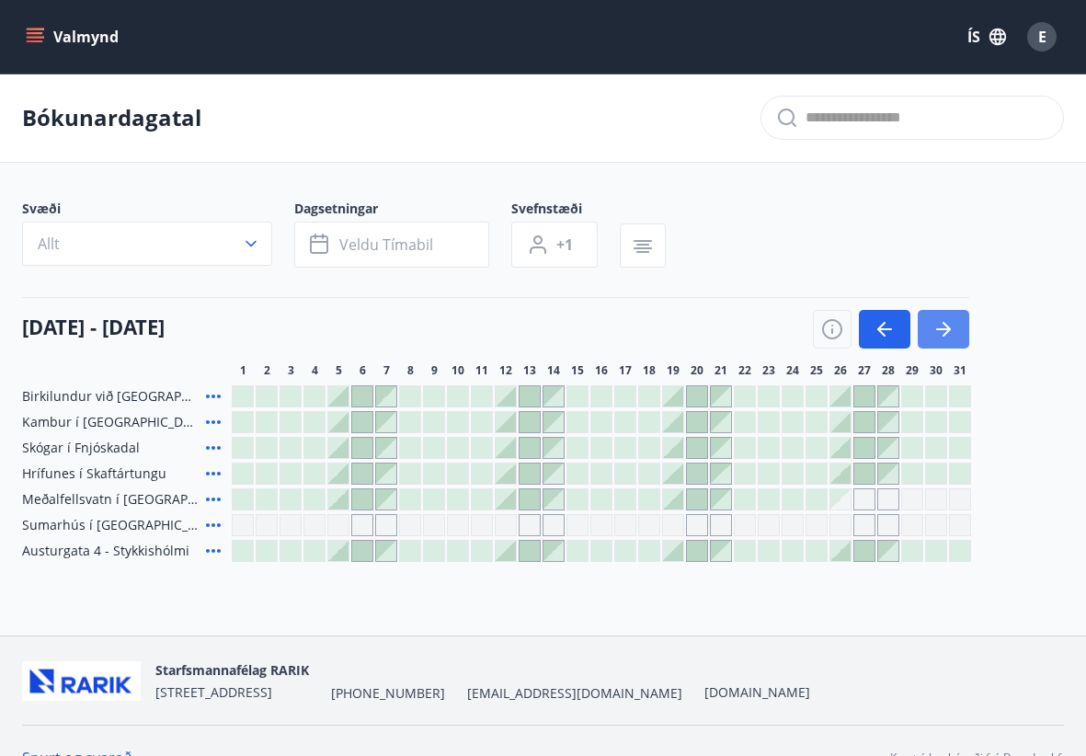
click at [940, 340] on button "button" at bounding box center [944, 329] width 52 height 39
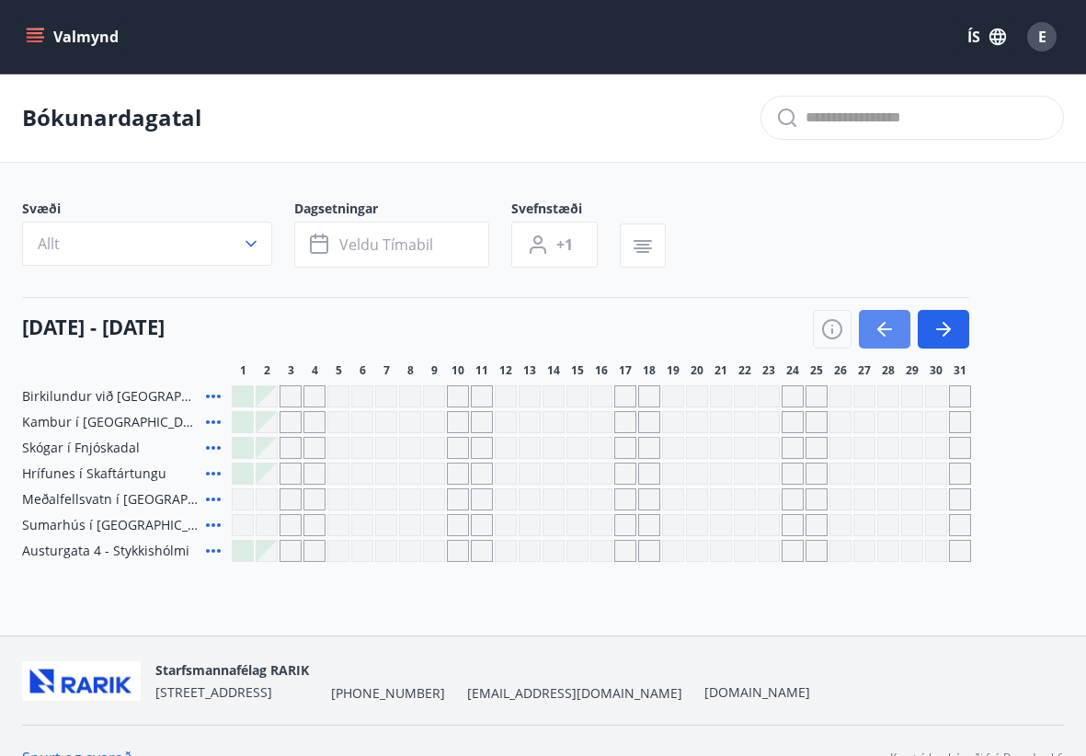
click at [893, 335] on icon "button" at bounding box center [885, 329] width 22 height 22
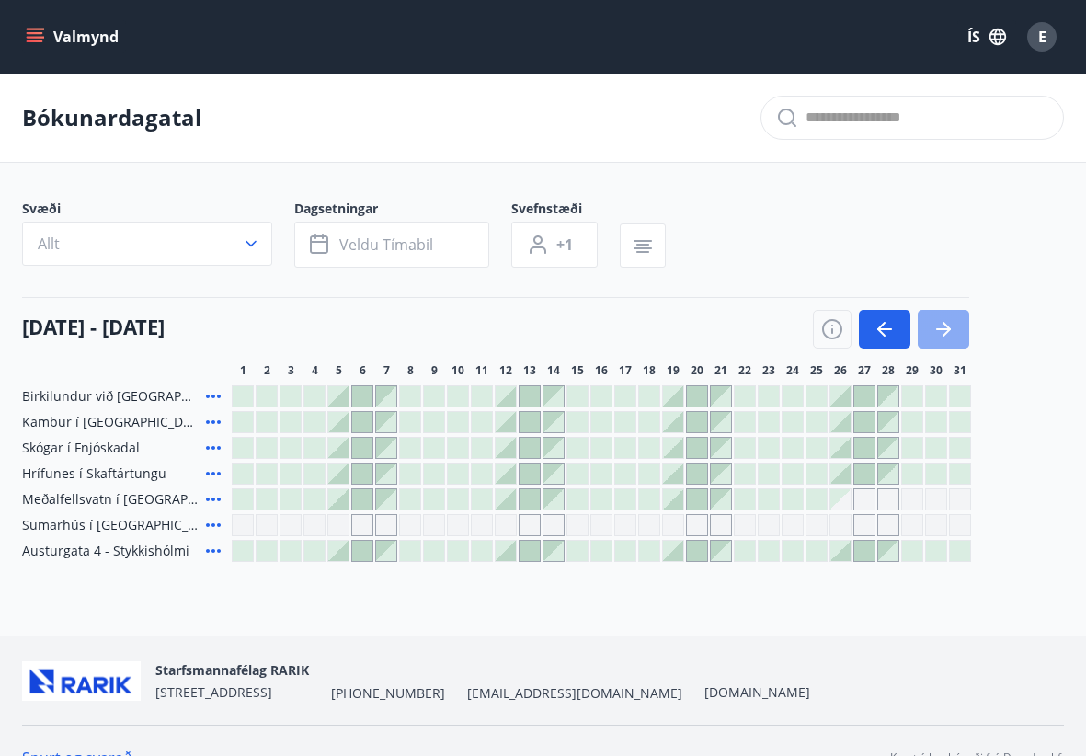
click at [956, 338] on button "button" at bounding box center [944, 329] width 52 height 39
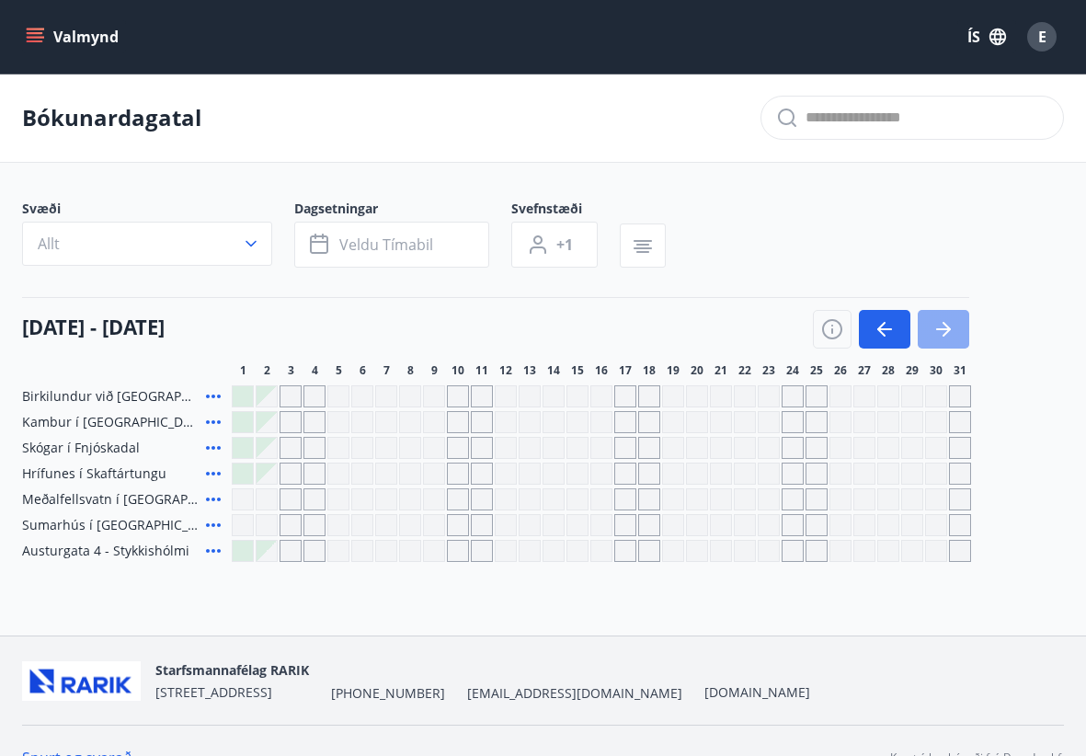
click at [956, 338] on button "button" at bounding box center [944, 329] width 52 height 39
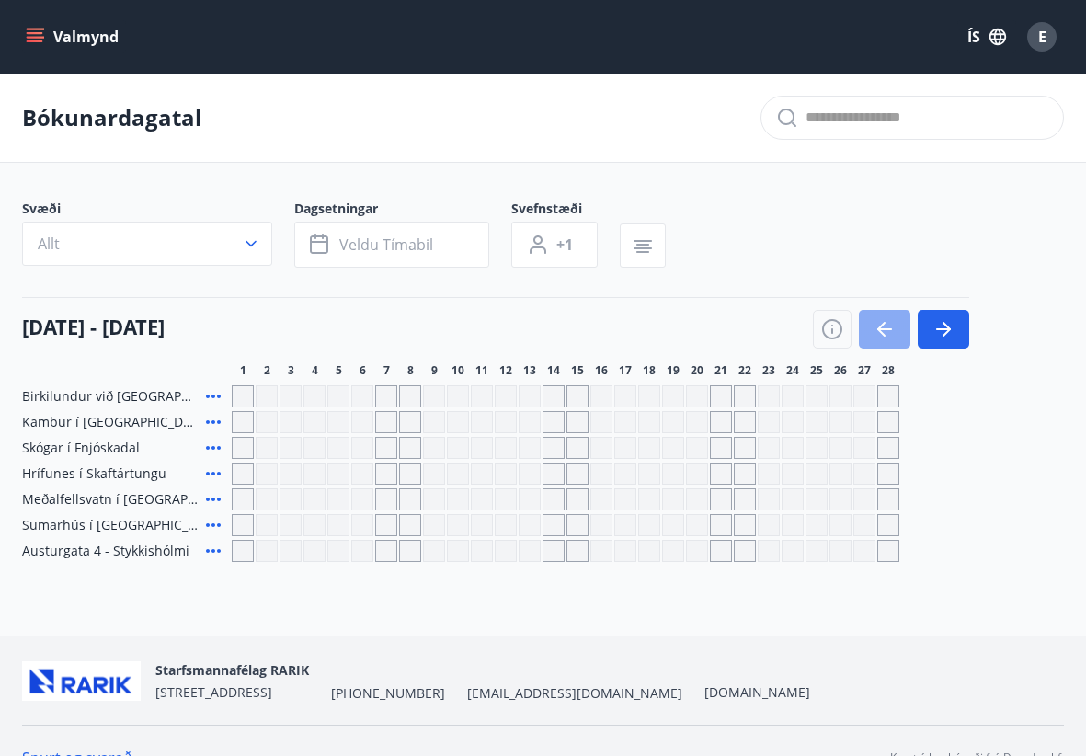
click at [880, 325] on icon "button" at bounding box center [885, 329] width 22 height 22
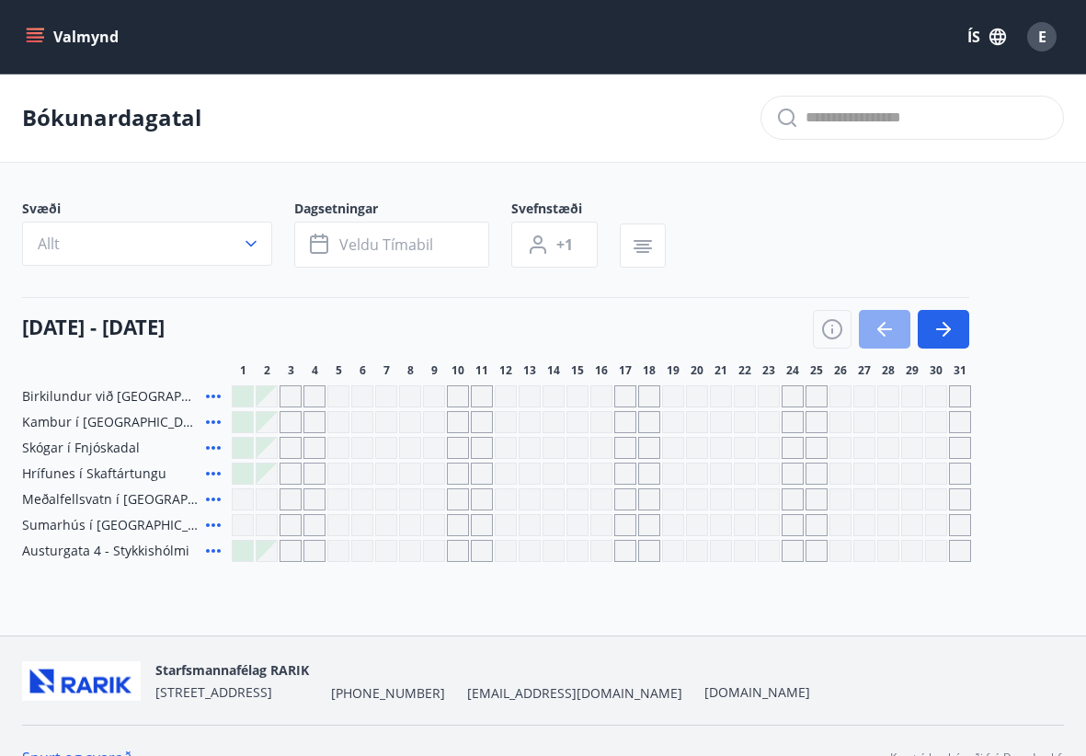
click at [880, 325] on icon "button" at bounding box center [885, 329] width 22 height 22
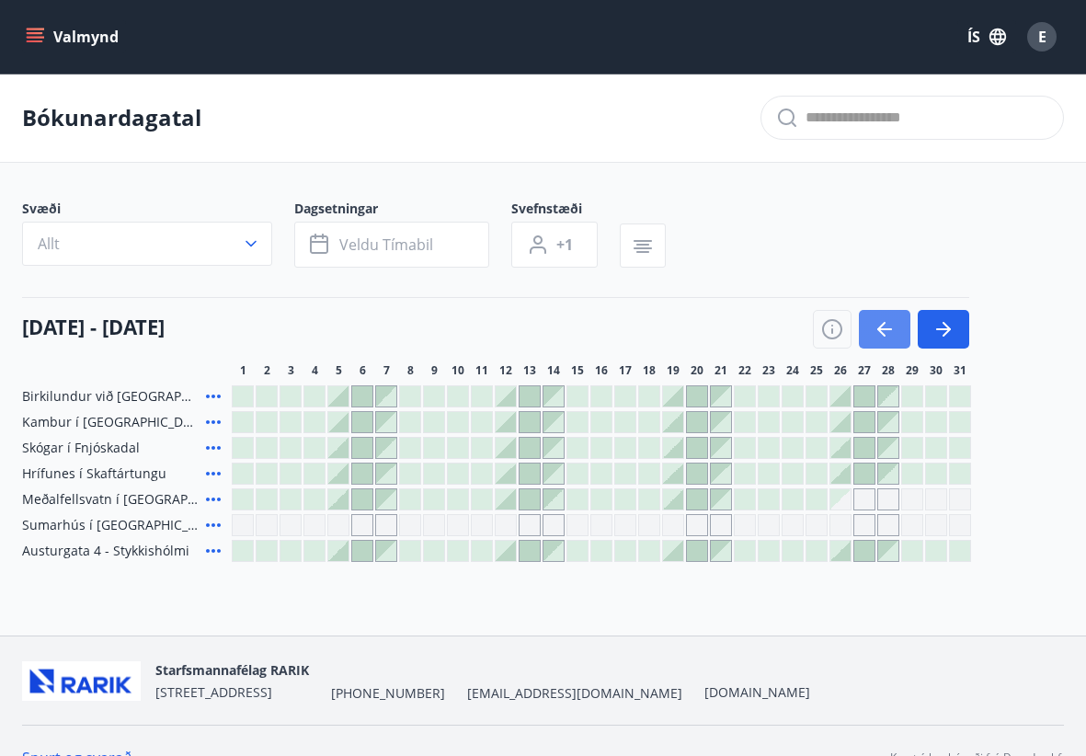
drag, startPoint x: 880, startPoint y: 325, endPoint x: 861, endPoint y: 331, distance: 20.4
click at [861, 331] on button "button" at bounding box center [885, 329] width 52 height 39
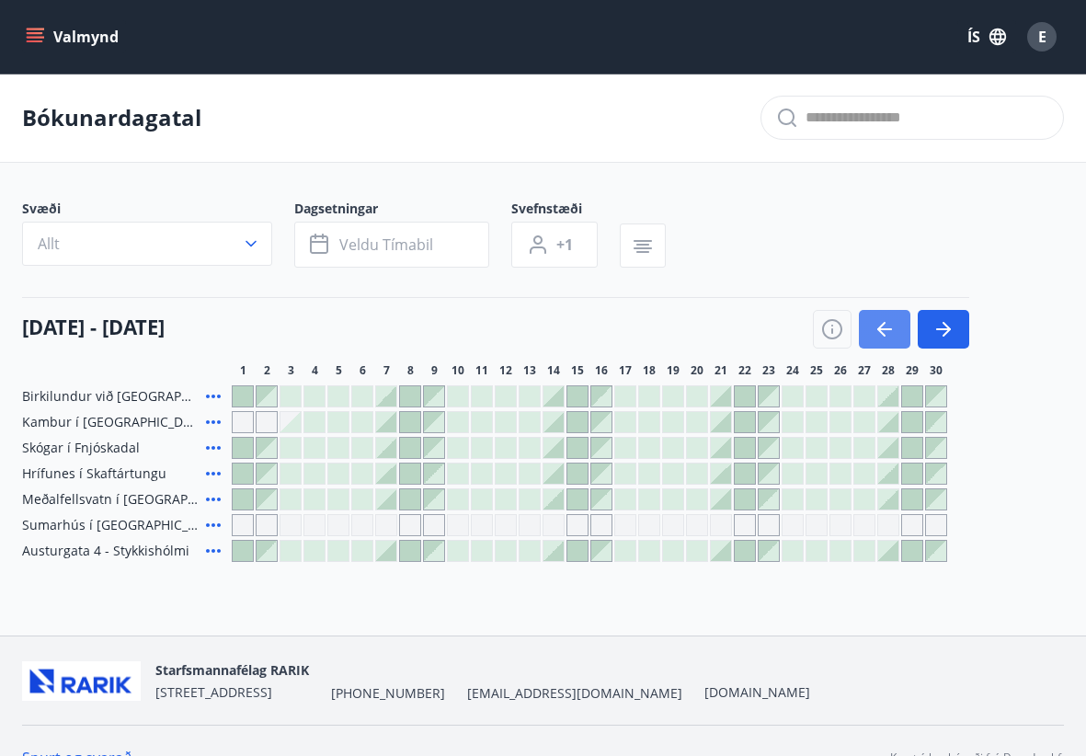
click at [888, 344] on button "button" at bounding box center [885, 329] width 52 height 39
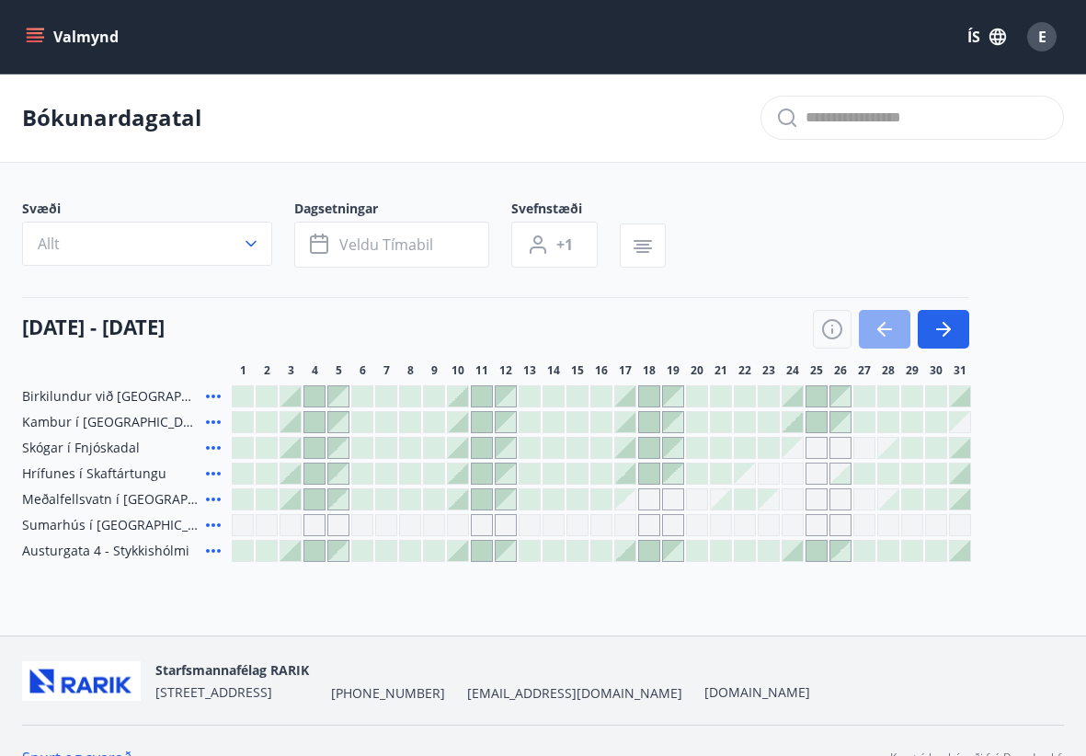
click at [888, 344] on button "button" at bounding box center [885, 329] width 52 height 39
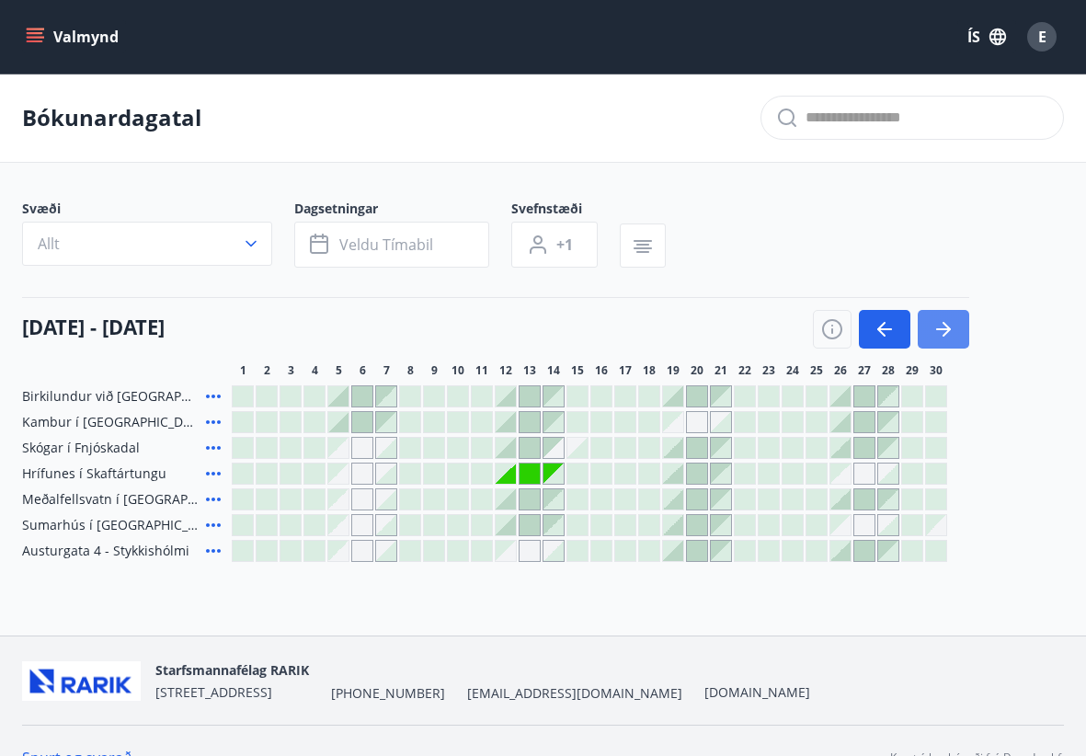
click at [946, 340] on button "button" at bounding box center [944, 329] width 52 height 39
